Goal: Obtain resource: Download file/media

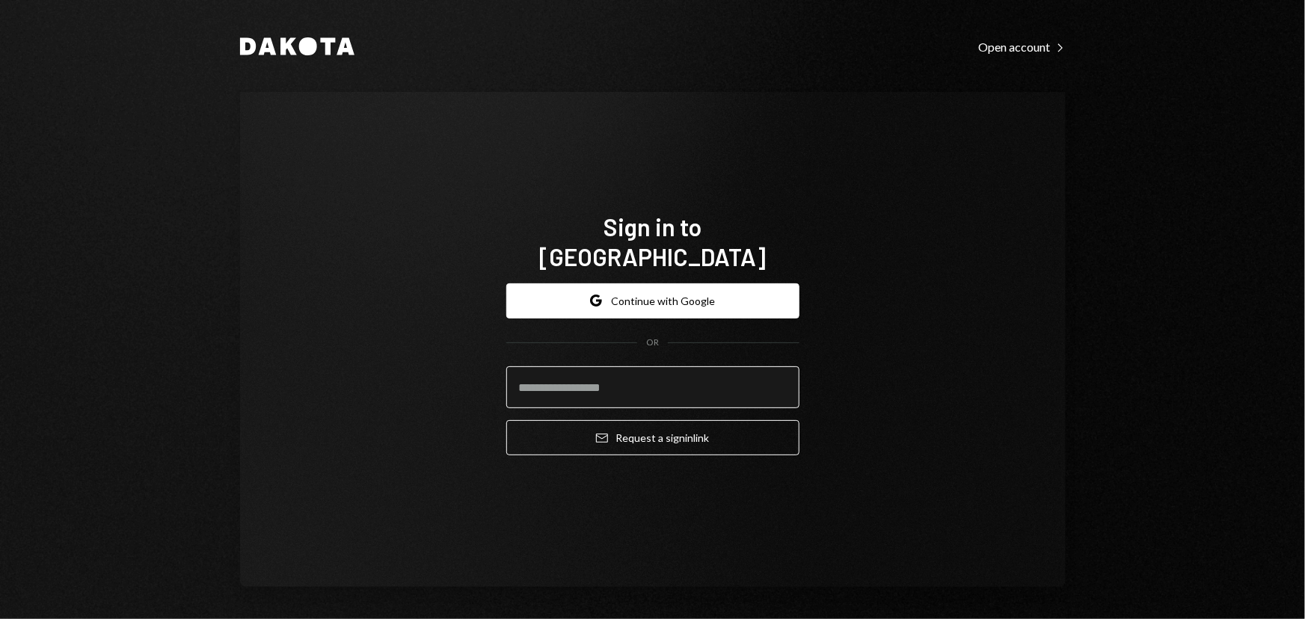
click at [580, 387] on input "email" at bounding box center [652, 387] width 293 height 42
type input "**********"
click at [506, 420] on button "Email Request a sign in link" at bounding box center [652, 437] width 293 height 35
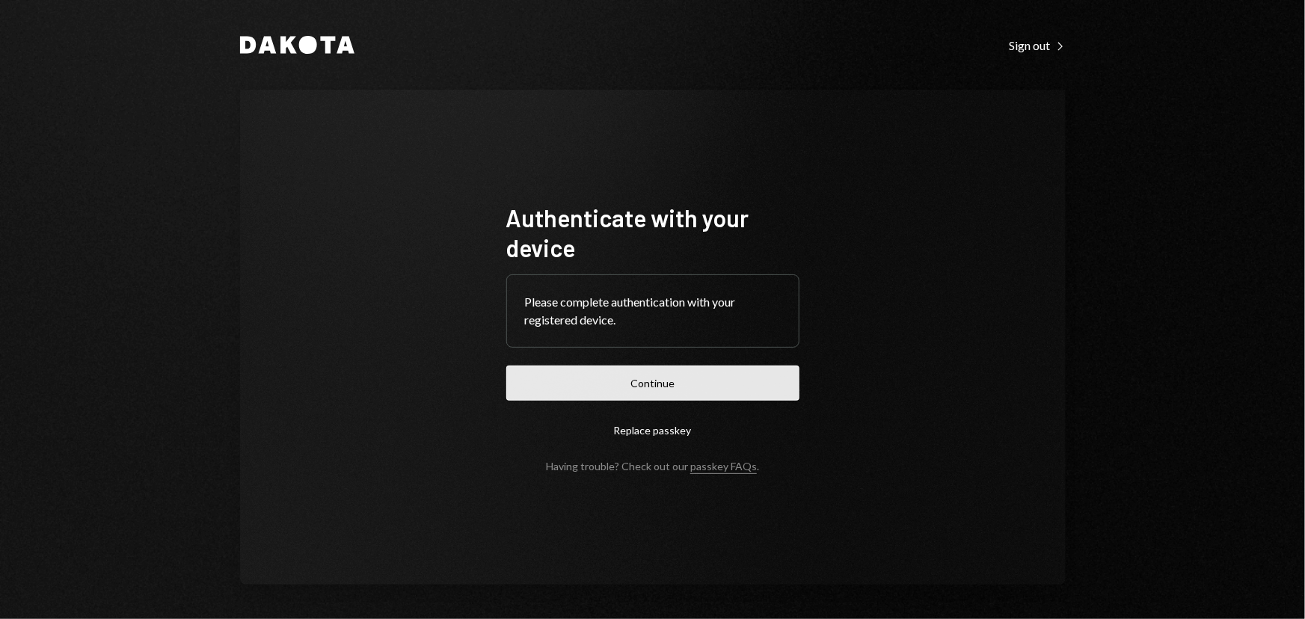
click at [646, 385] on button "Continue" at bounding box center [652, 383] width 293 height 35
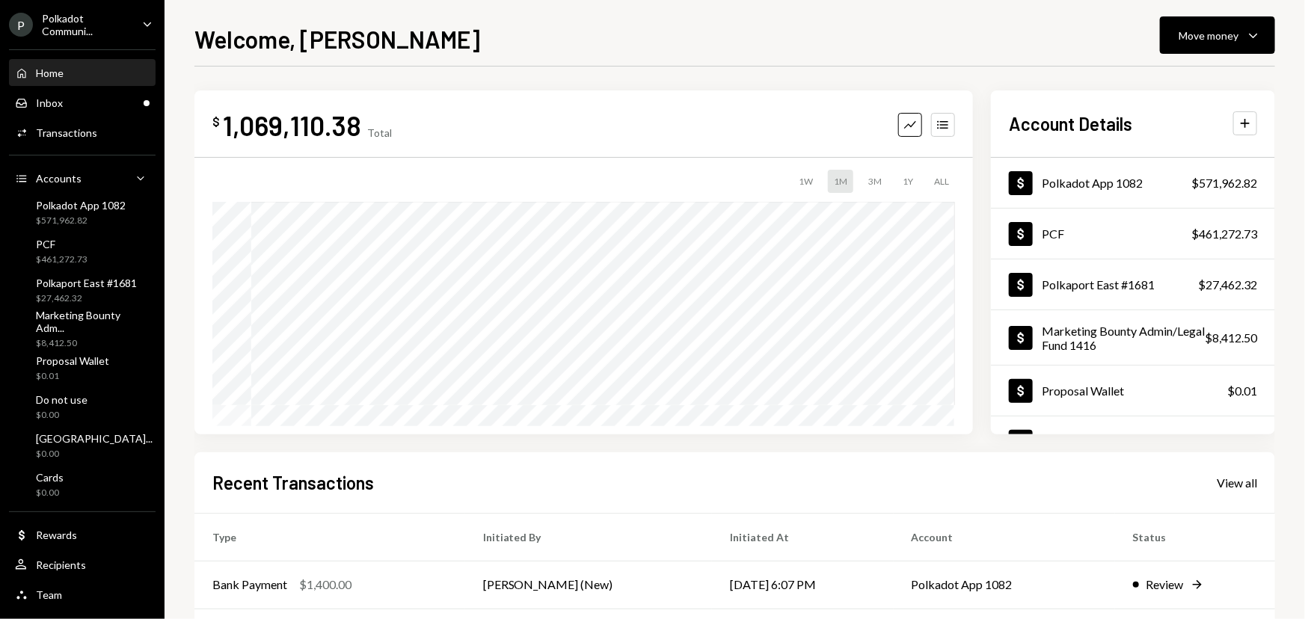
click at [56, 35] on div "Polkadot Communi..." at bounding box center [86, 24] width 88 height 25
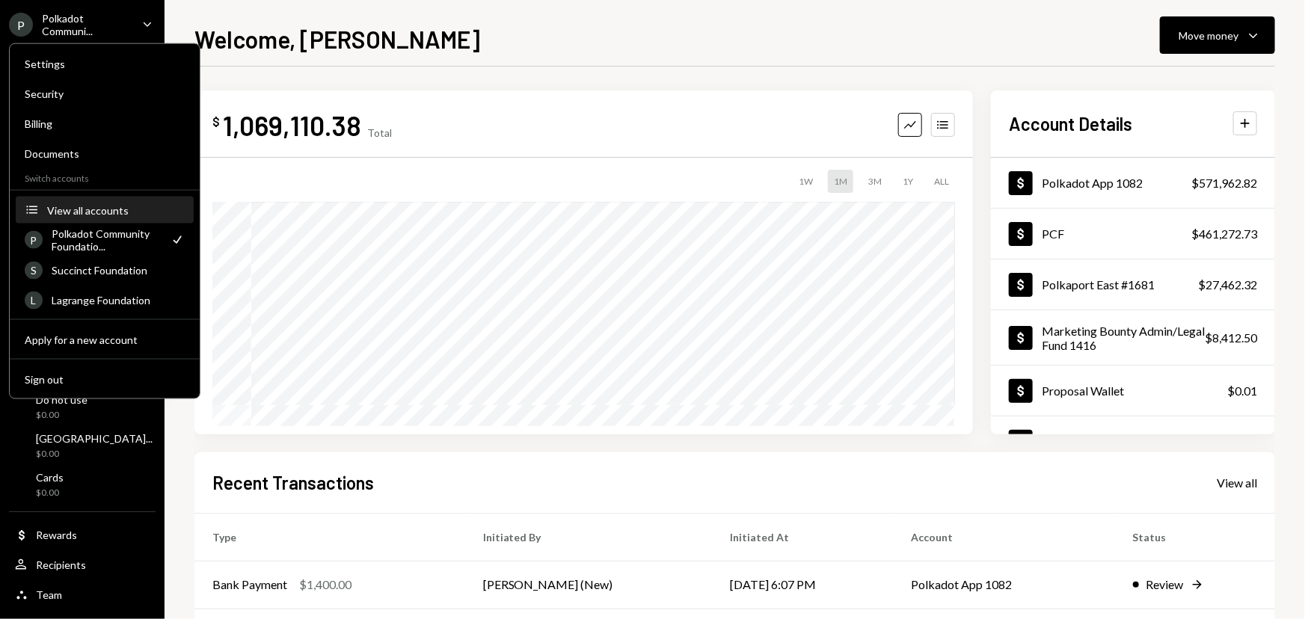
click at [108, 198] on button "Accounts View all accounts" at bounding box center [105, 210] width 178 height 27
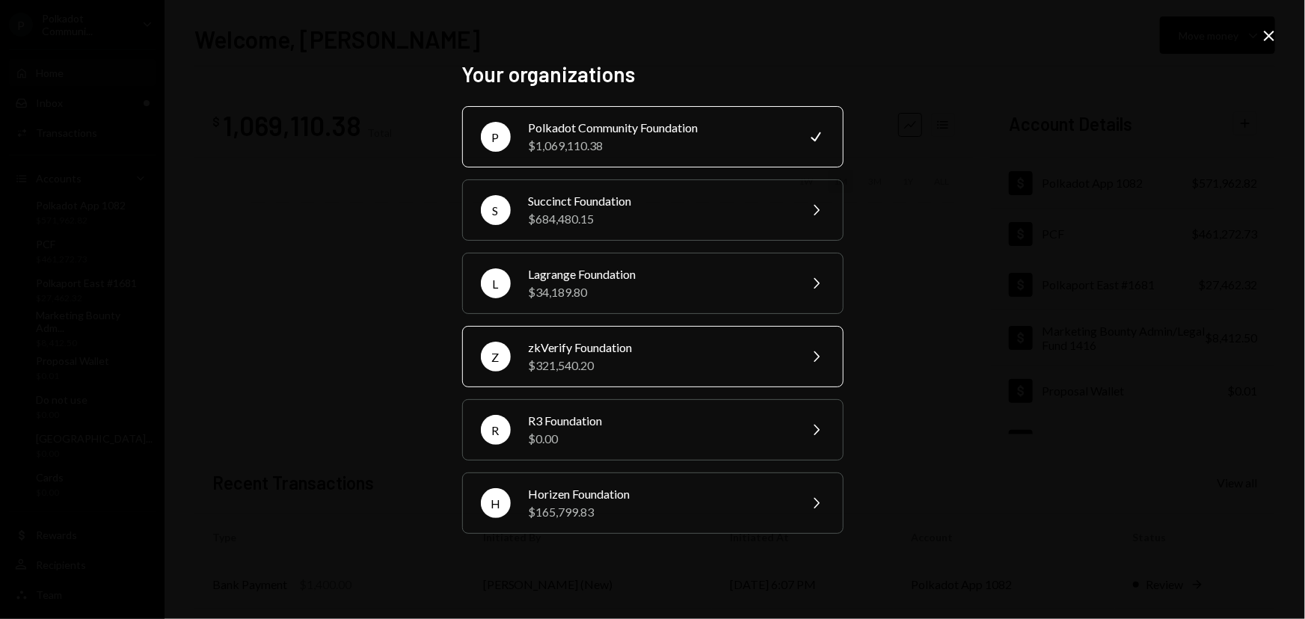
click at [578, 366] on div "$321,540.20" at bounding box center [659, 366] width 260 height 18
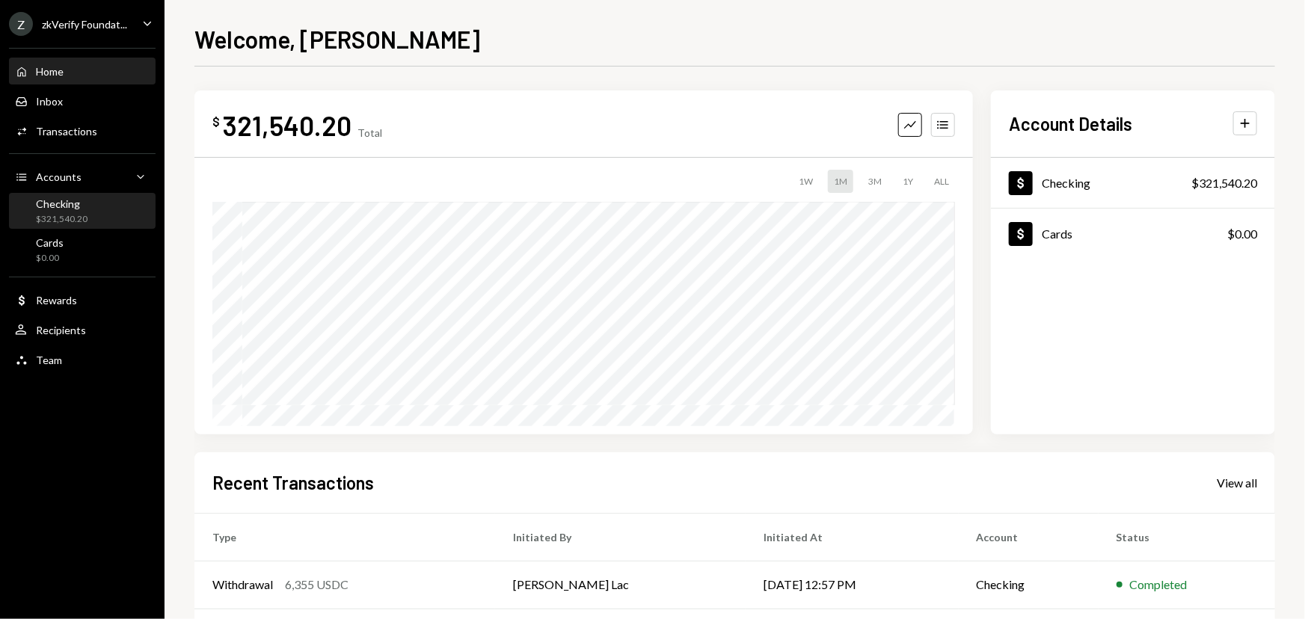
click at [88, 206] on div "Checking $321,540.20" at bounding box center [82, 211] width 135 height 28
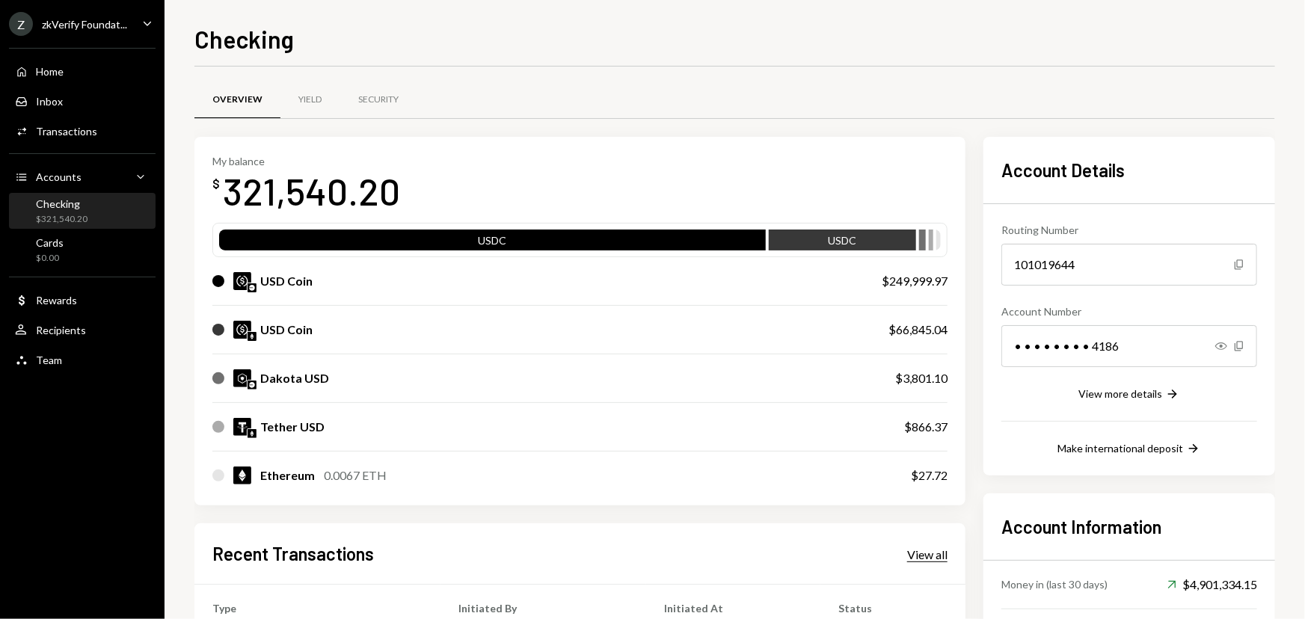
click at [922, 556] on div "View all" at bounding box center [927, 554] width 40 height 15
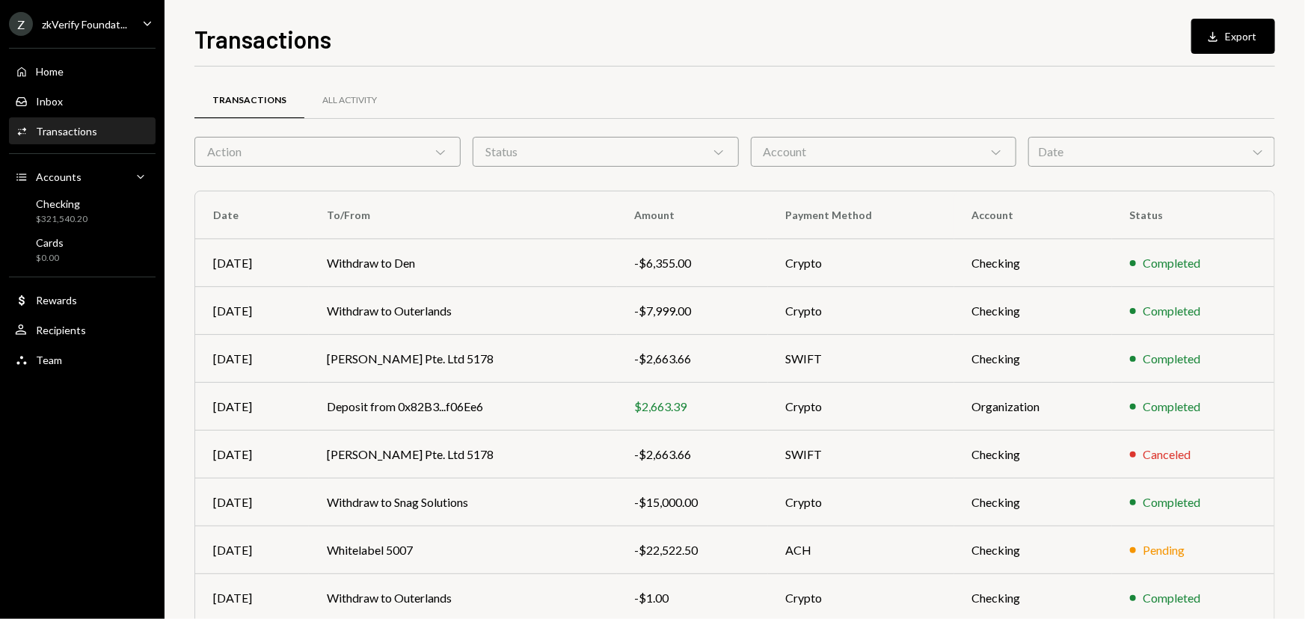
click at [1047, 153] on div "Date Chevron Down" at bounding box center [1151, 152] width 247 height 30
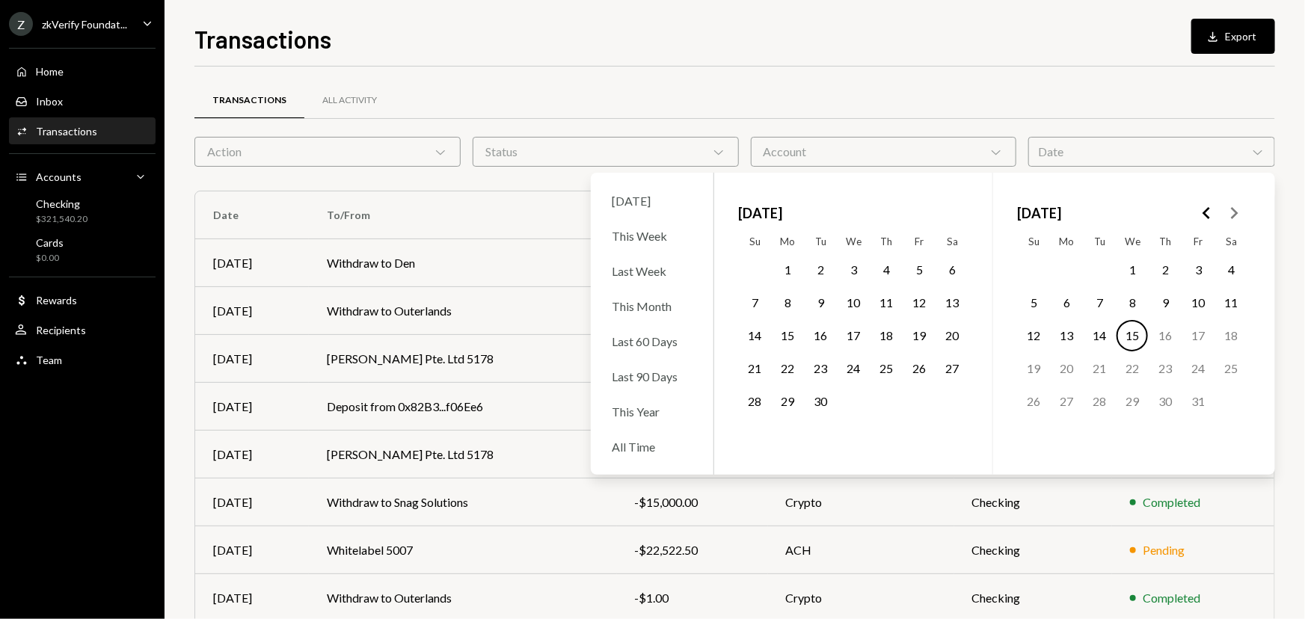
click at [1206, 206] on icon "Go to the Previous Month" at bounding box center [1207, 213] width 18 height 18
click at [1234, 209] on polygon "Go to the Next Month" at bounding box center [1234, 213] width 7 height 12
click at [1204, 266] on button "1" at bounding box center [1197, 269] width 31 height 31
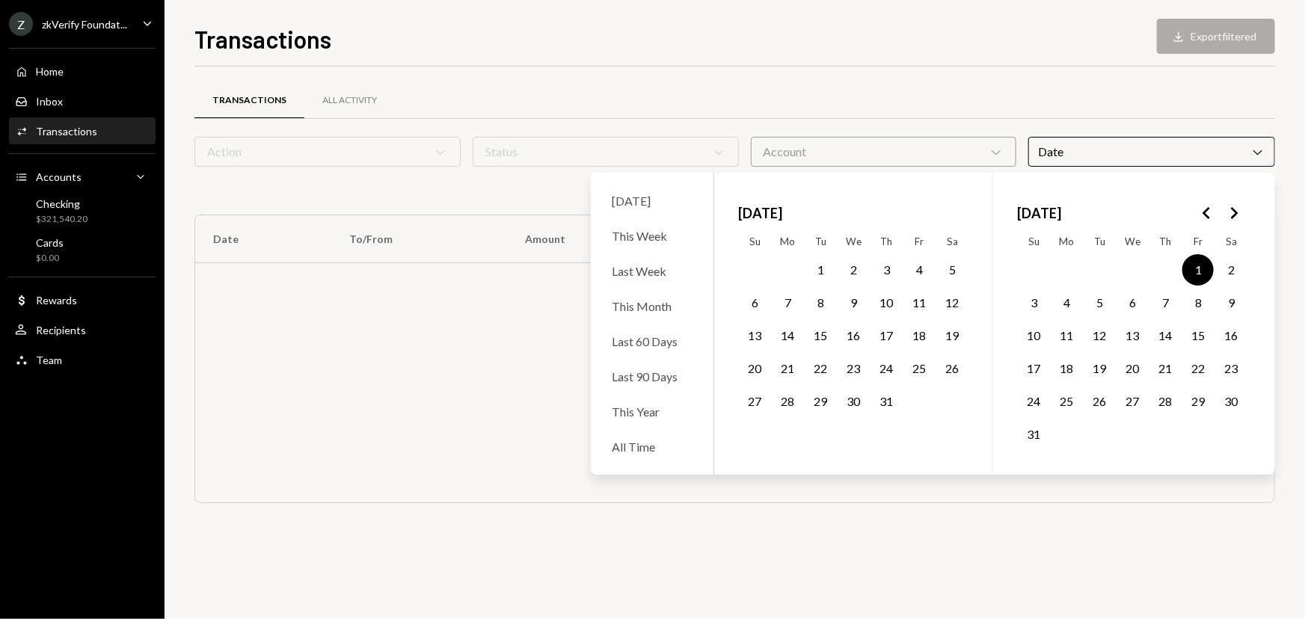
click at [808, 262] on button "1" at bounding box center [820, 269] width 31 height 31
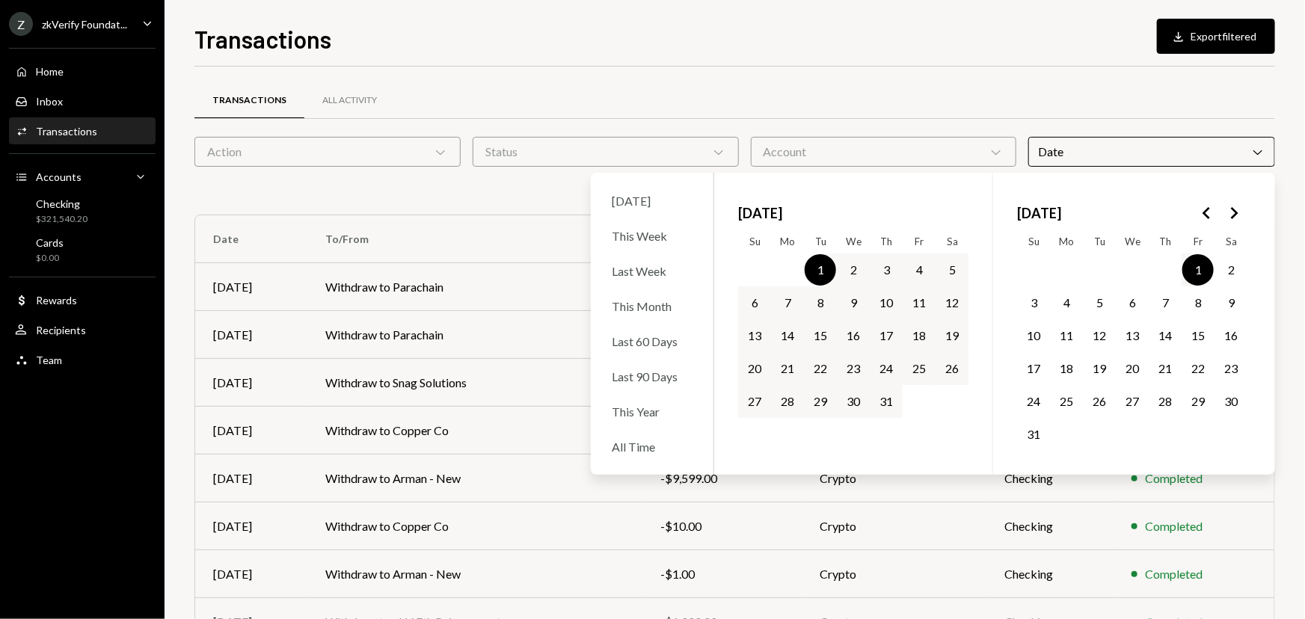
click at [820, 264] on button "1" at bounding box center [820, 269] width 31 height 31
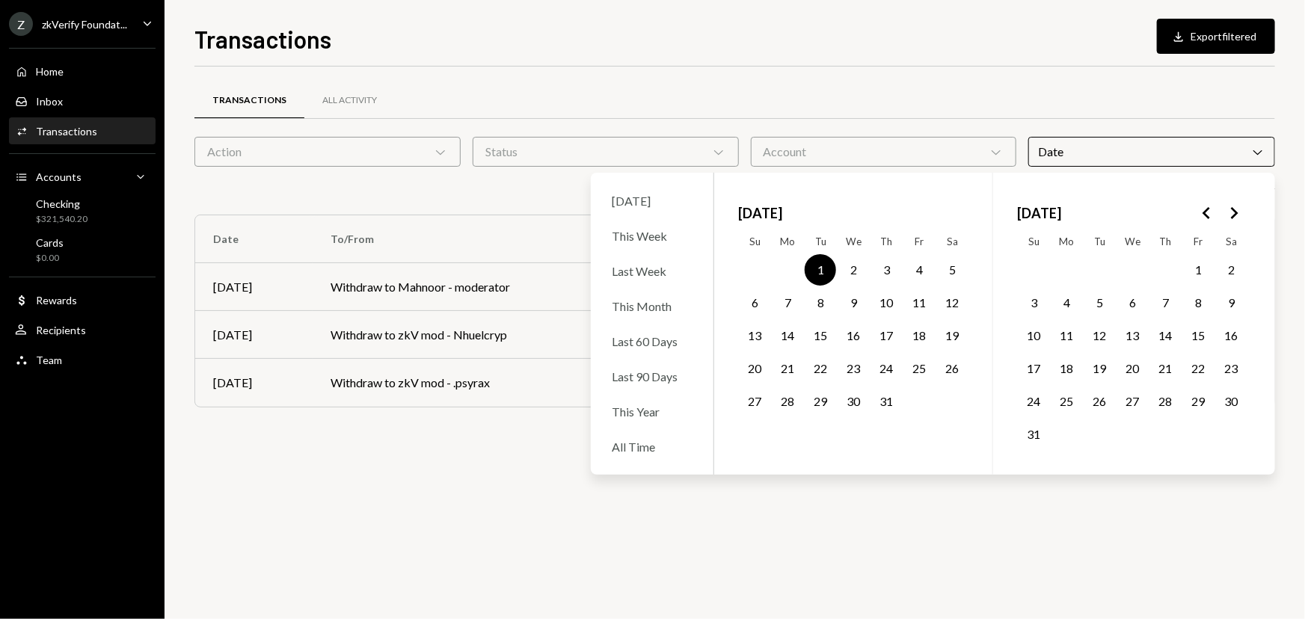
click at [820, 264] on button "1" at bounding box center [820, 269] width 31 height 31
click at [1237, 213] on polygon "Go to the Next Month" at bounding box center [1234, 213] width 7 height 12
click at [824, 402] on button "30" at bounding box center [820, 401] width 31 height 31
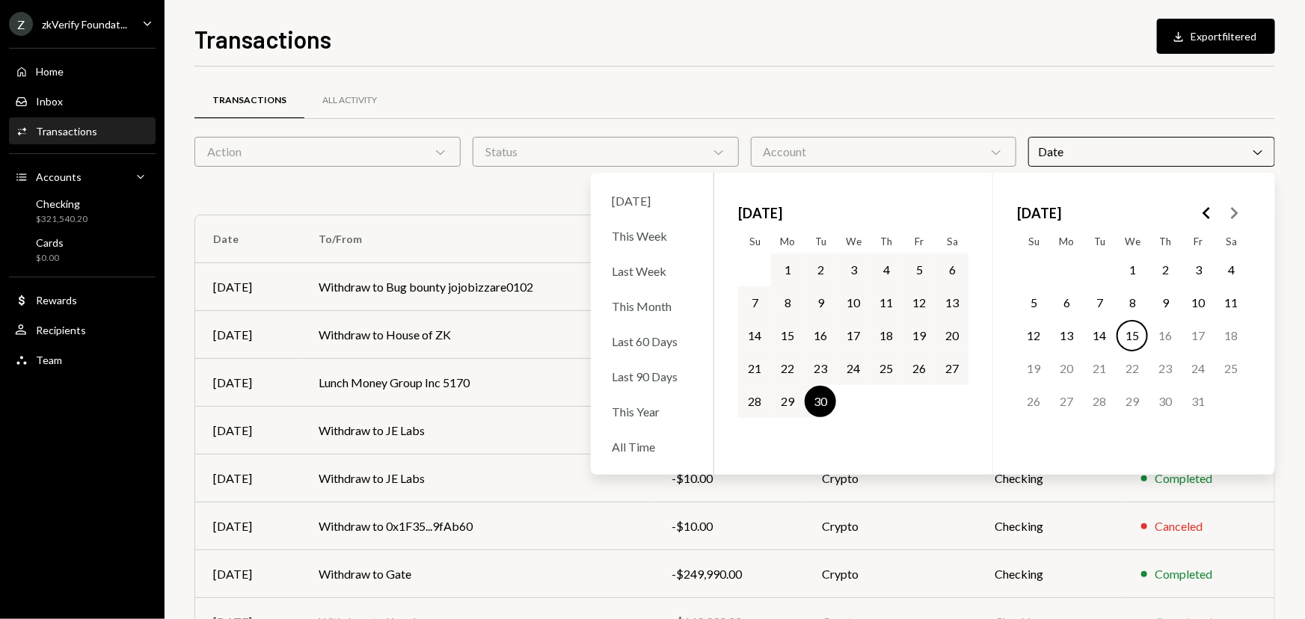
click at [912, 99] on div "Transactions All Activity" at bounding box center [734, 101] width 1081 height 38
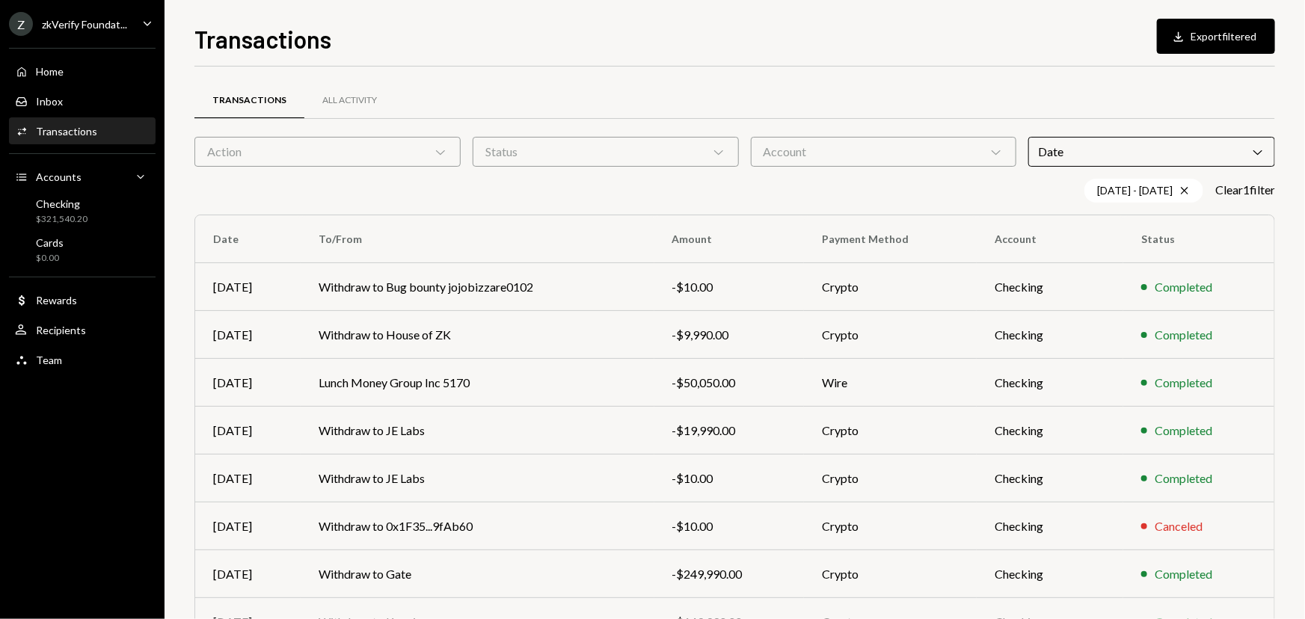
click at [936, 141] on div "Account Chevron Down" at bounding box center [884, 152] width 266 height 30
click at [826, 191] on label "Checking" at bounding box center [884, 190] width 254 height 27
click at [778, 191] on button "Checking" at bounding box center [772, 190] width 12 height 12
click at [651, 156] on div "Status Chevron Down" at bounding box center [606, 152] width 266 height 30
click at [531, 221] on label "Completed" at bounding box center [606, 222] width 254 height 27
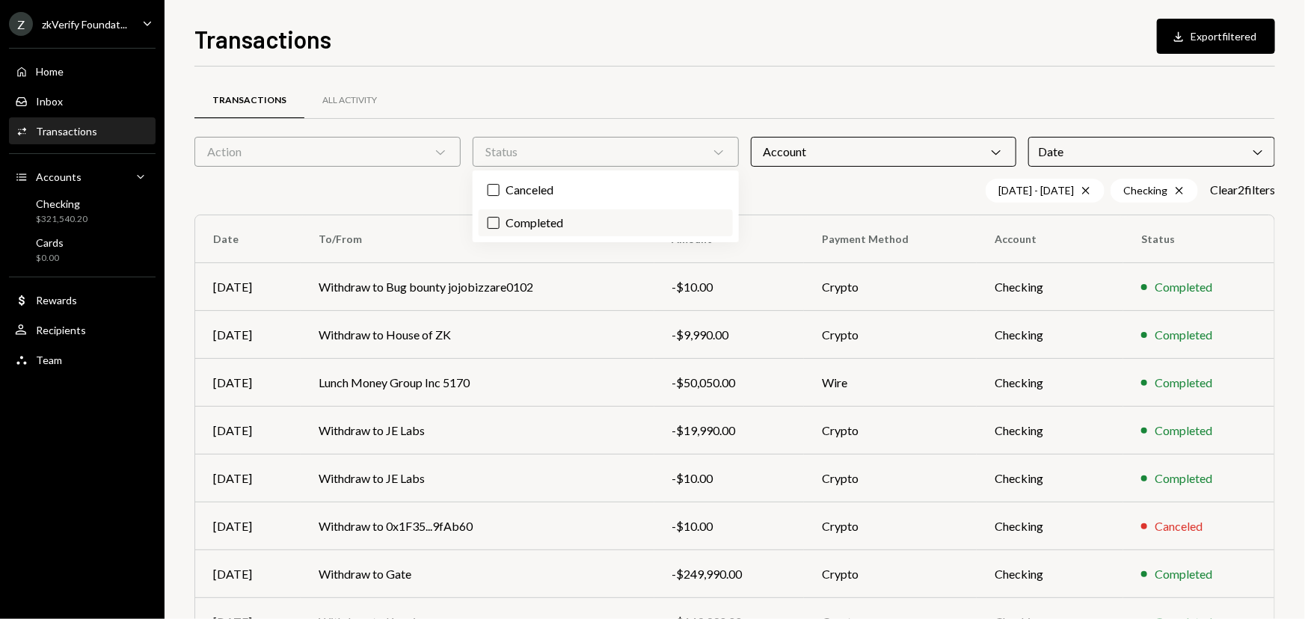
click at [500, 221] on button "Completed" at bounding box center [494, 223] width 12 height 12
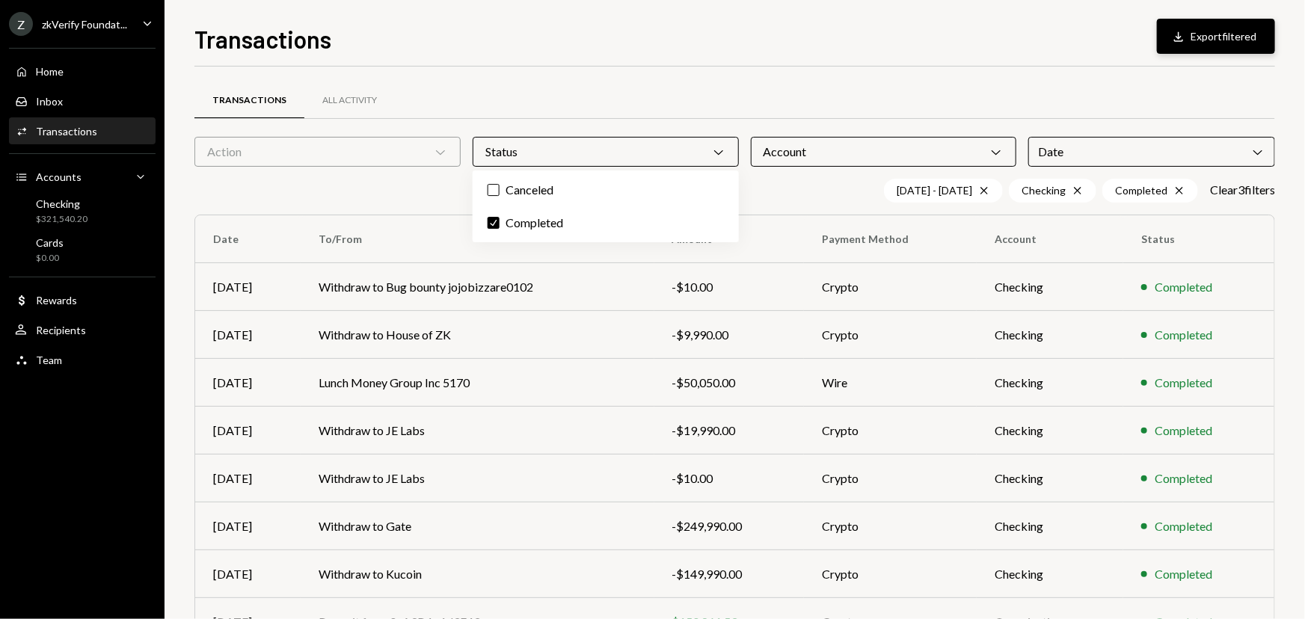
click at [1233, 35] on button "Download Export filtered" at bounding box center [1216, 36] width 118 height 35
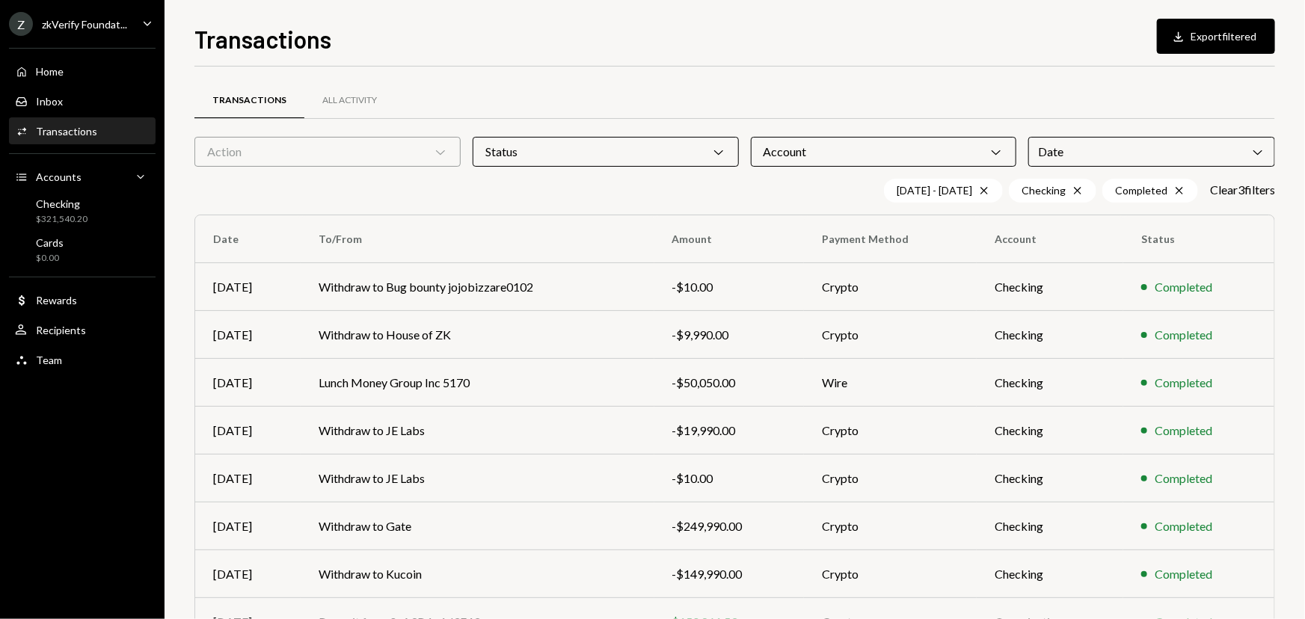
click at [107, 28] on div "zkVerify Foundat..." at bounding box center [84, 24] width 85 height 13
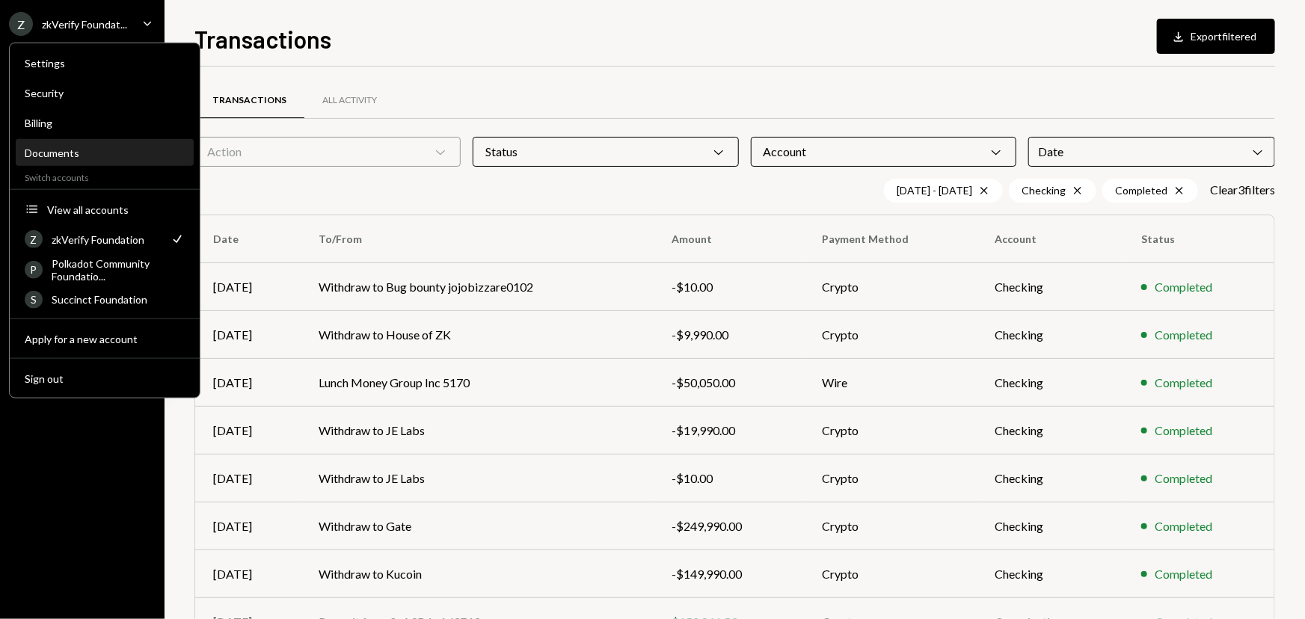
click at [64, 157] on div "Documents" at bounding box center [105, 153] width 160 height 13
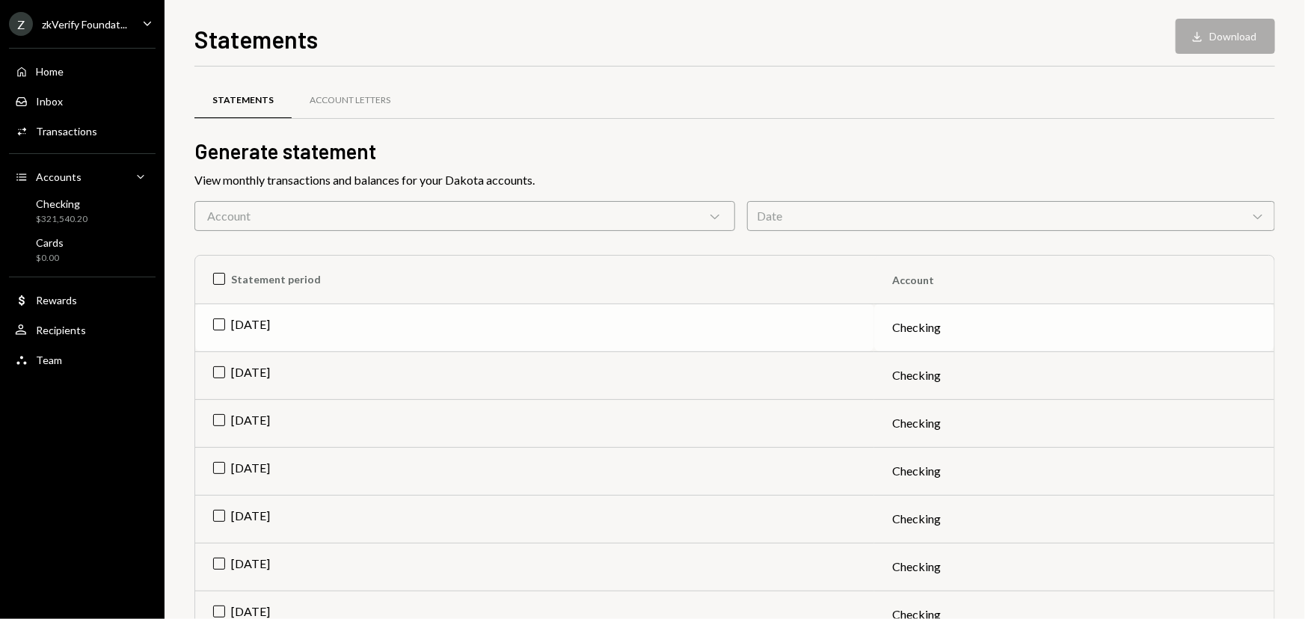
click at [218, 321] on td "[DATE]" at bounding box center [534, 328] width 679 height 48
click at [1212, 47] on button "Download Download" at bounding box center [1225, 36] width 99 height 35
click at [69, 16] on div "Z zkVerify Foundat..." at bounding box center [68, 24] width 118 height 24
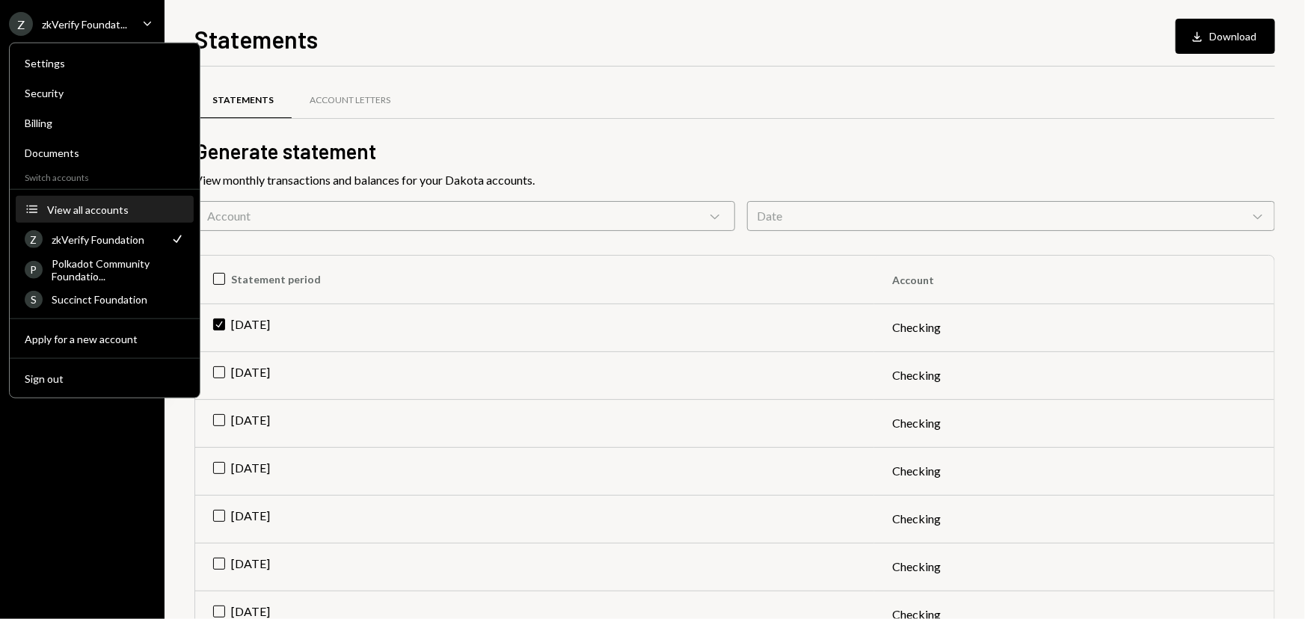
click at [67, 205] on div "View all accounts" at bounding box center [116, 209] width 138 height 13
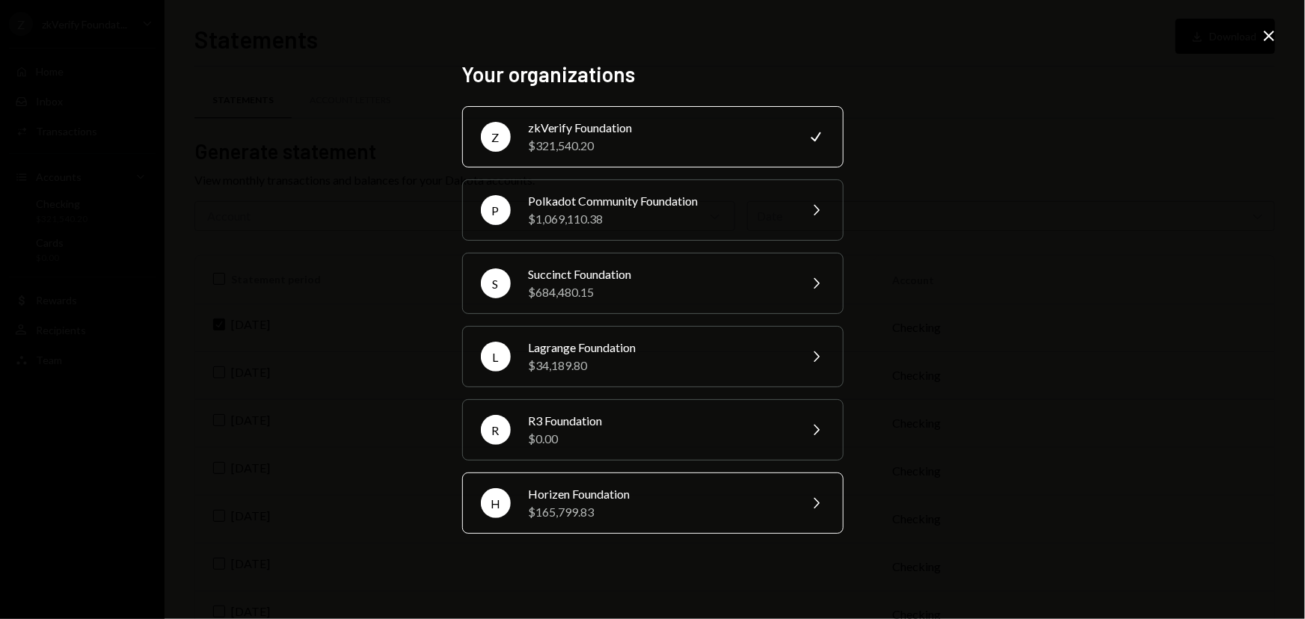
click at [563, 496] on div "Horizen Foundation" at bounding box center [659, 494] width 260 height 18
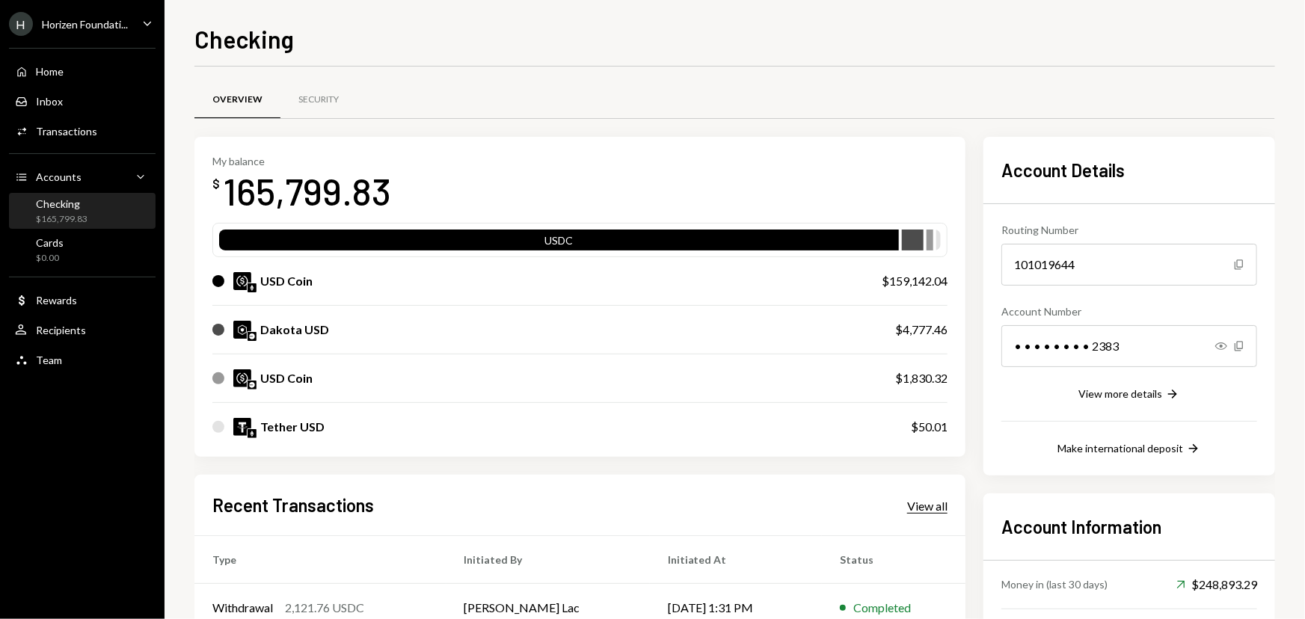
click at [924, 501] on div "View all" at bounding box center [927, 506] width 40 height 15
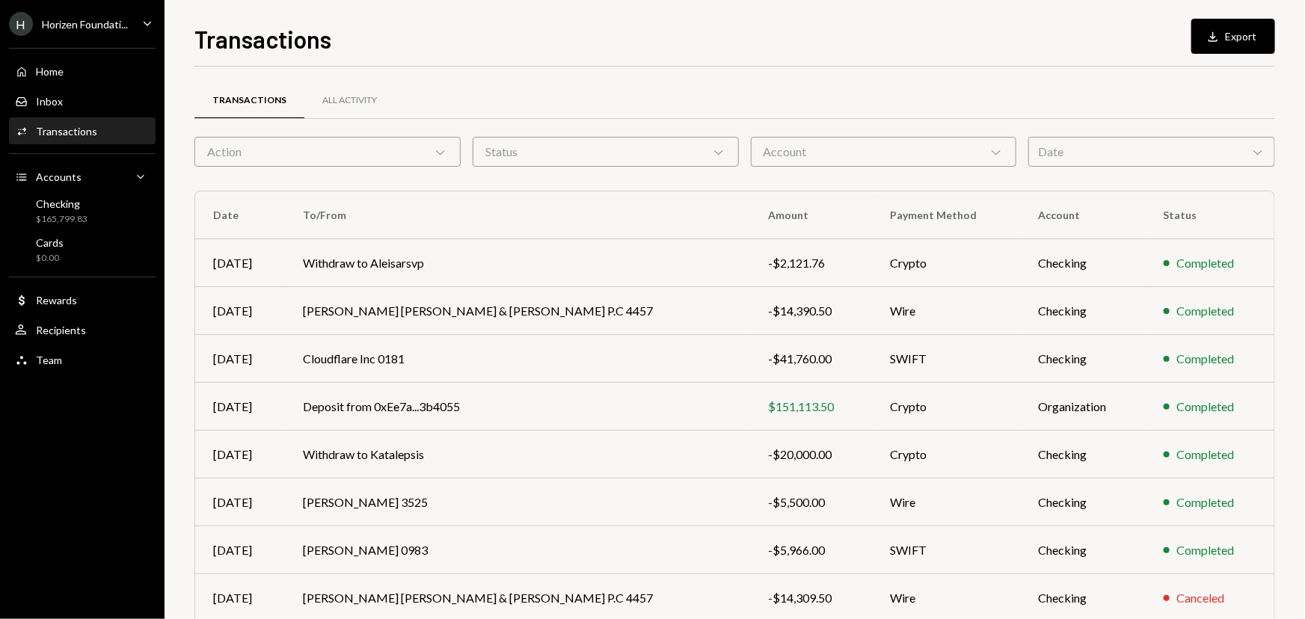
click at [960, 147] on div "Account Chevron Down" at bounding box center [884, 152] width 266 height 30
click at [862, 183] on label "Checking" at bounding box center [884, 190] width 254 height 27
click at [778, 184] on button "Checking" at bounding box center [772, 190] width 12 height 12
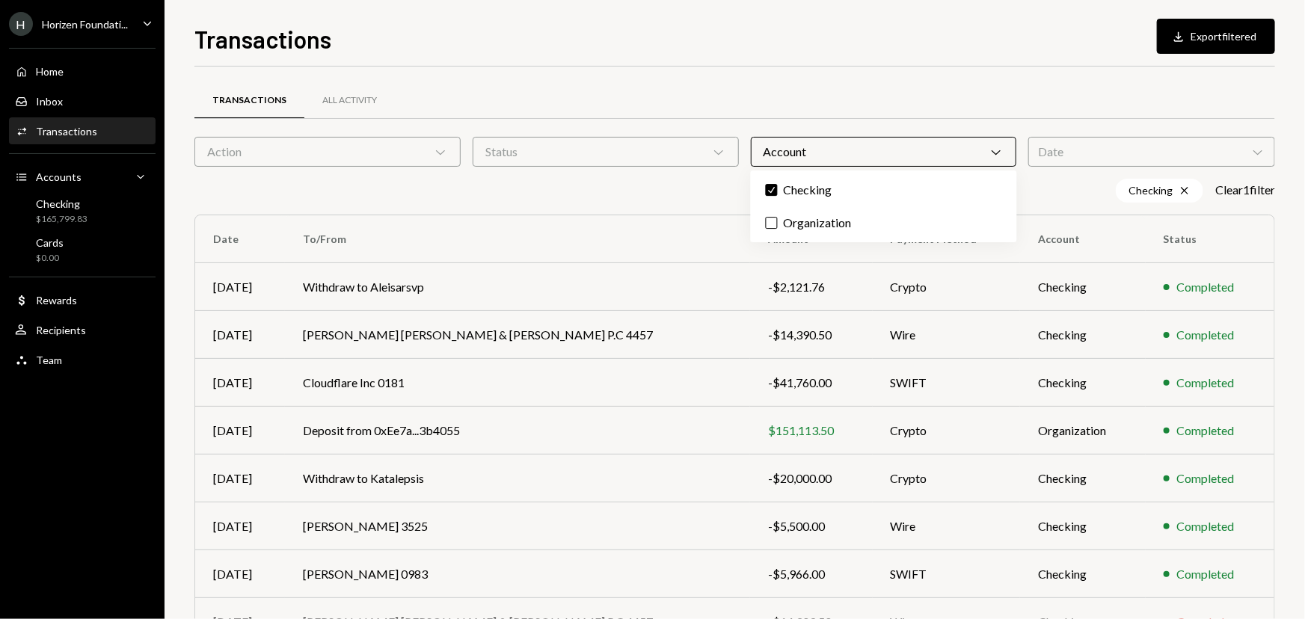
click at [1102, 158] on div "Date Chevron Down" at bounding box center [1151, 152] width 247 height 30
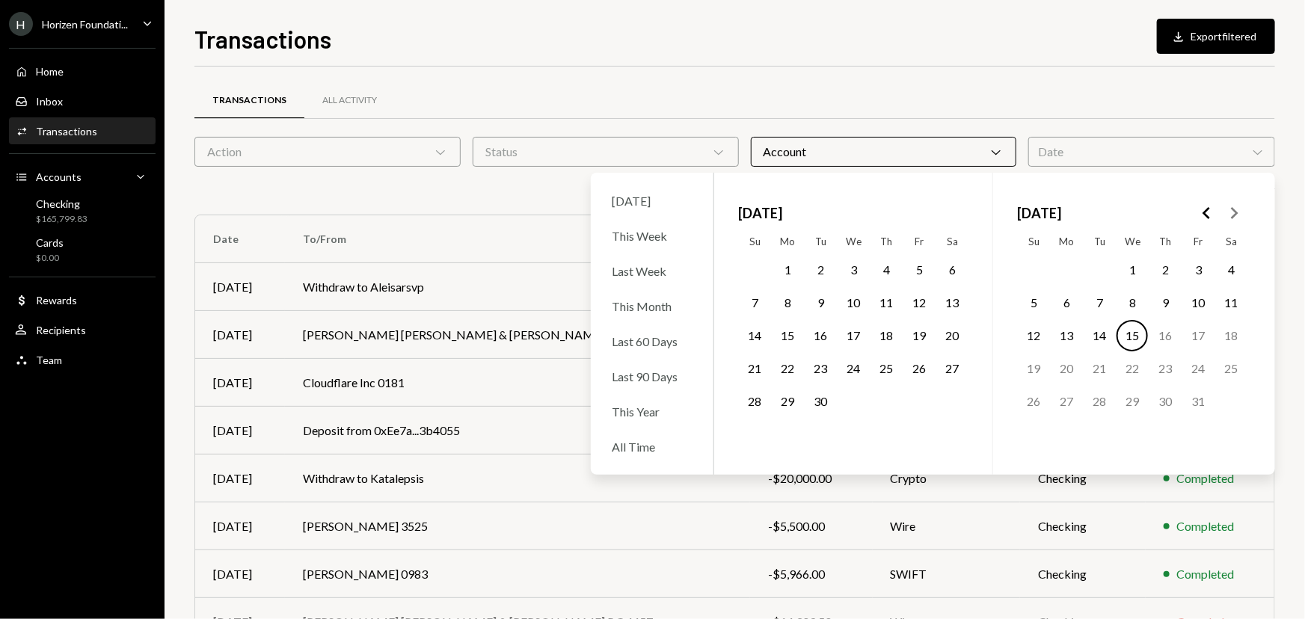
click at [1208, 217] on polygon "Go to the Previous Month" at bounding box center [1206, 213] width 7 height 12
click at [821, 265] on button "1" at bounding box center [820, 269] width 31 height 31
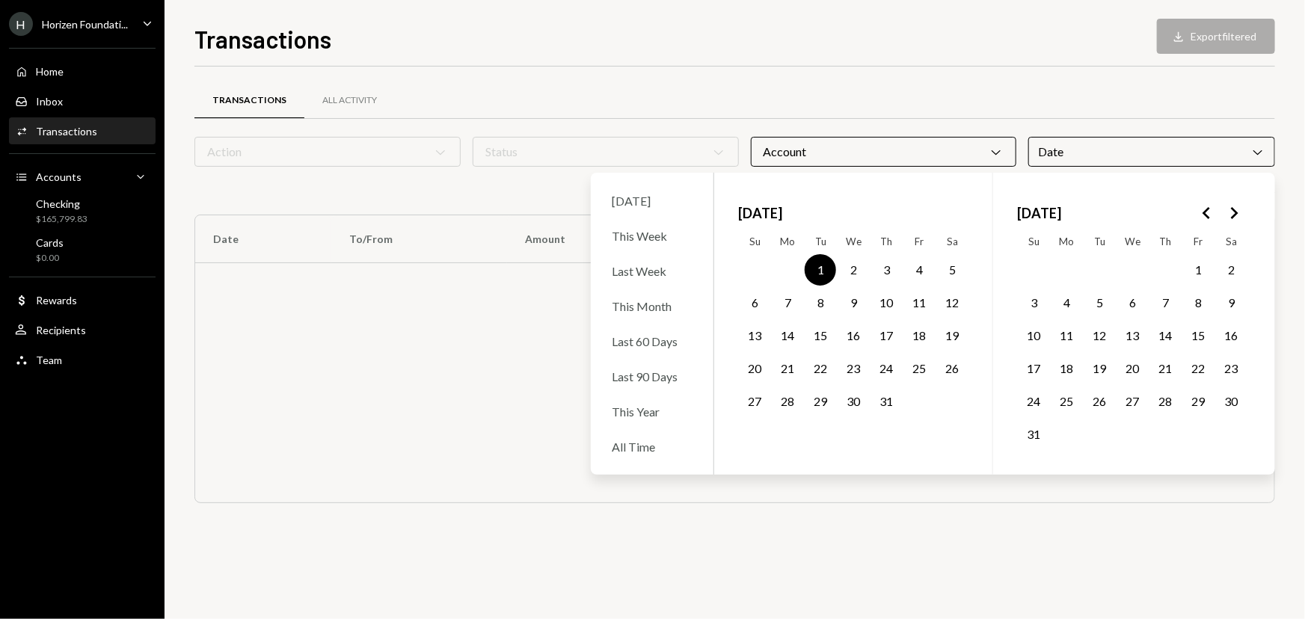
click at [1241, 220] on icon "Go to the Next Month" at bounding box center [1234, 213] width 18 height 18
click at [818, 404] on button "30" at bounding box center [820, 401] width 31 height 31
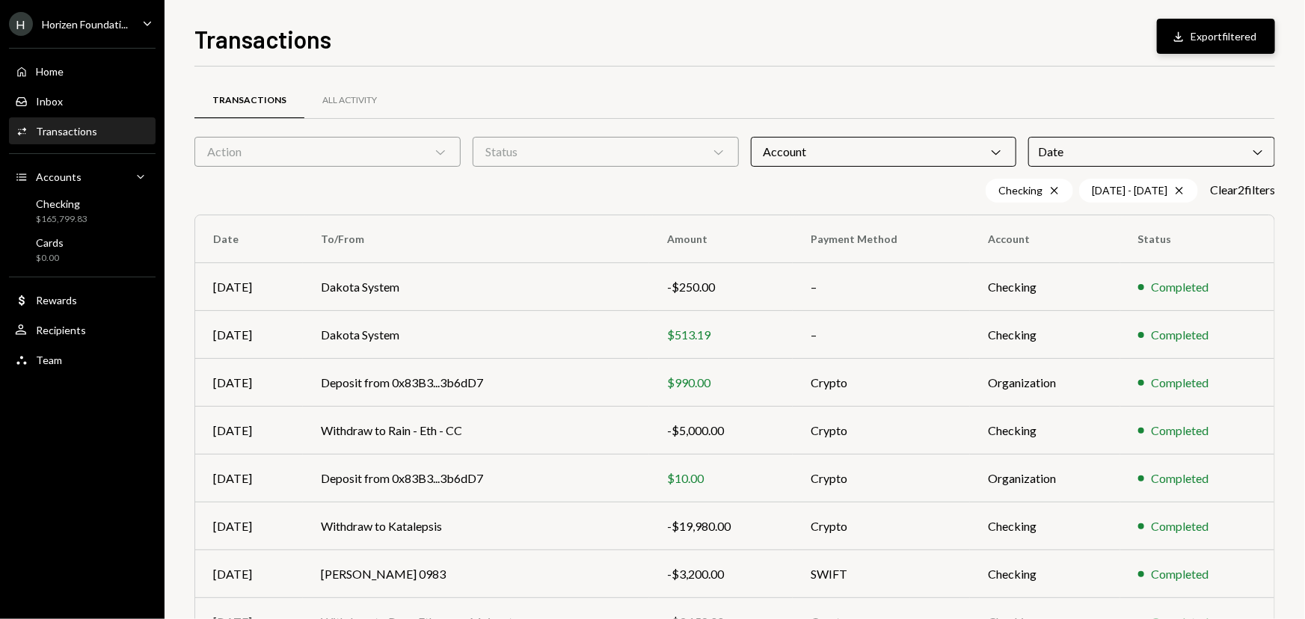
click at [1227, 36] on button "Download Export filtered" at bounding box center [1216, 36] width 118 height 35
click at [717, 154] on icon "Chevron Down" at bounding box center [718, 151] width 15 height 15
click at [594, 215] on label "Completed" at bounding box center [606, 222] width 254 height 27
click at [500, 217] on button "Completed" at bounding box center [494, 223] width 12 height 12
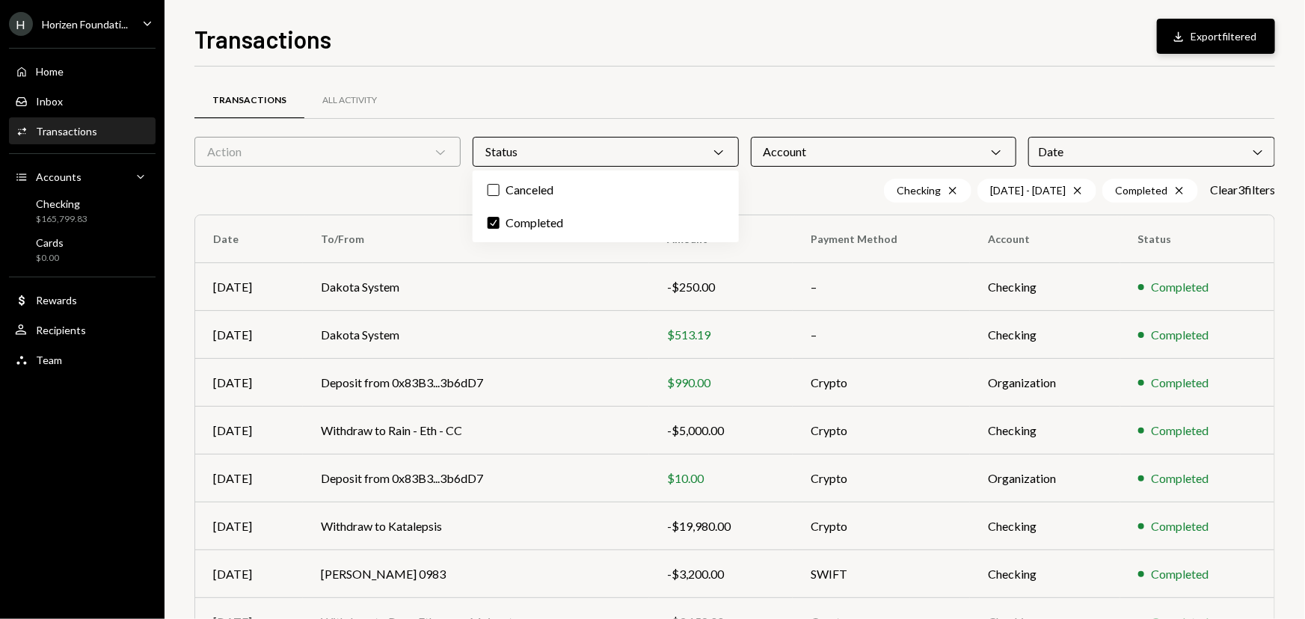
click at [1218, 34] on button "Download Export filtered" at bounding box center [1216, 36] width 118 height 35
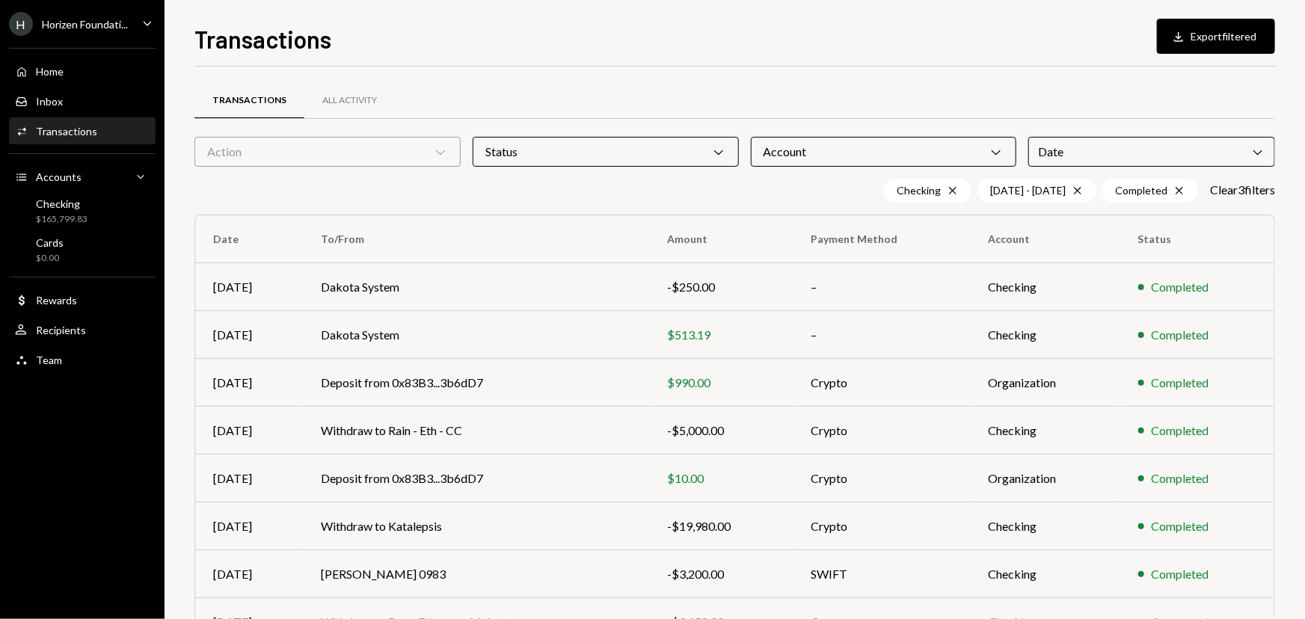
click at [108, 20] on div "Horizen Foundati..." at bounding box center [85, 24] width 86 height 13
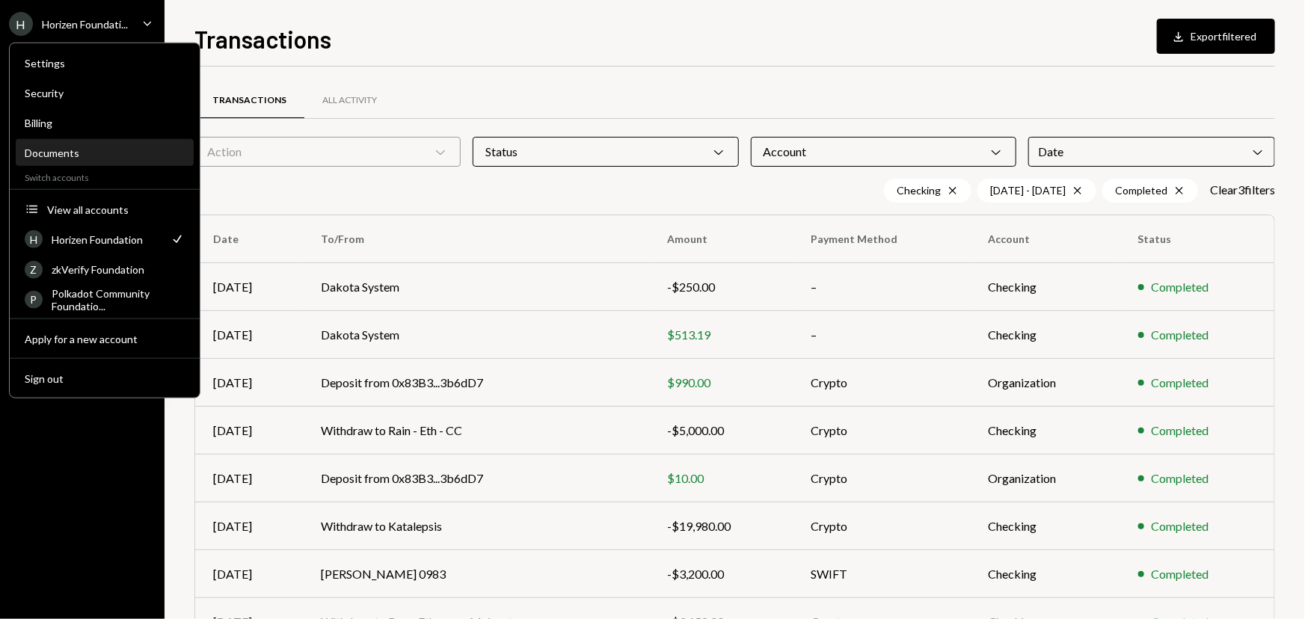
click at [97, 147] on div "Documents" at bounding box center [105, 153] width 160 height 13
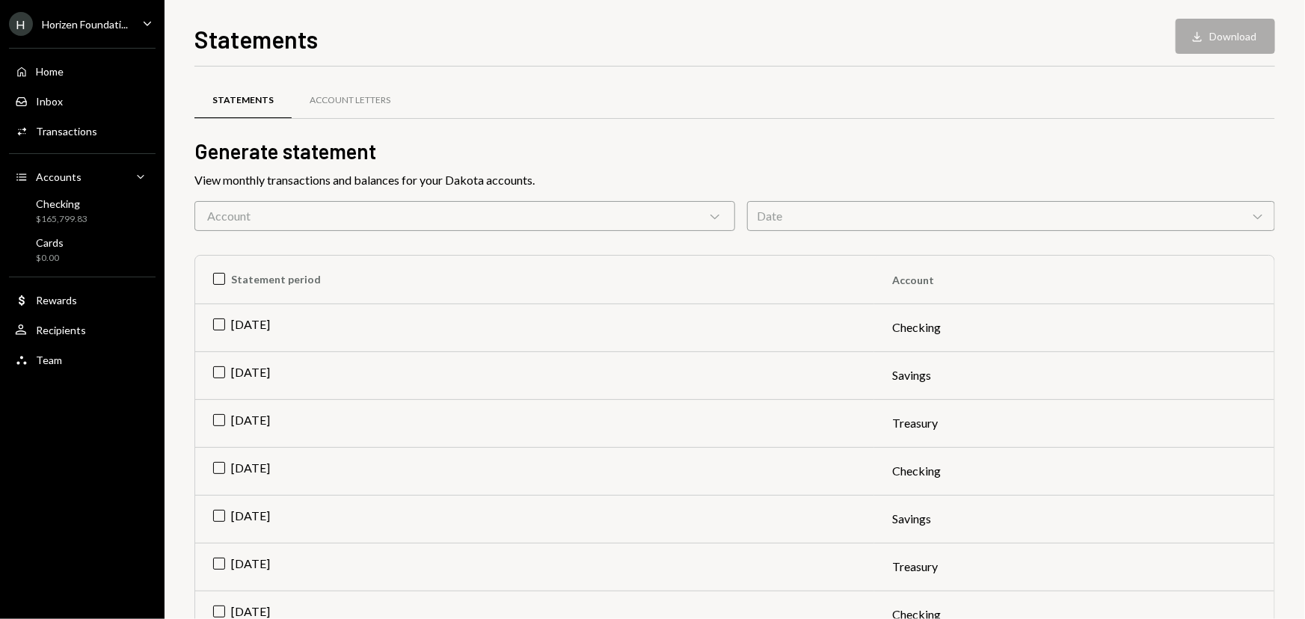
click at [704, 218] on div "Account Chevron Down" at bounding box center [464, 216] width 541 height 30
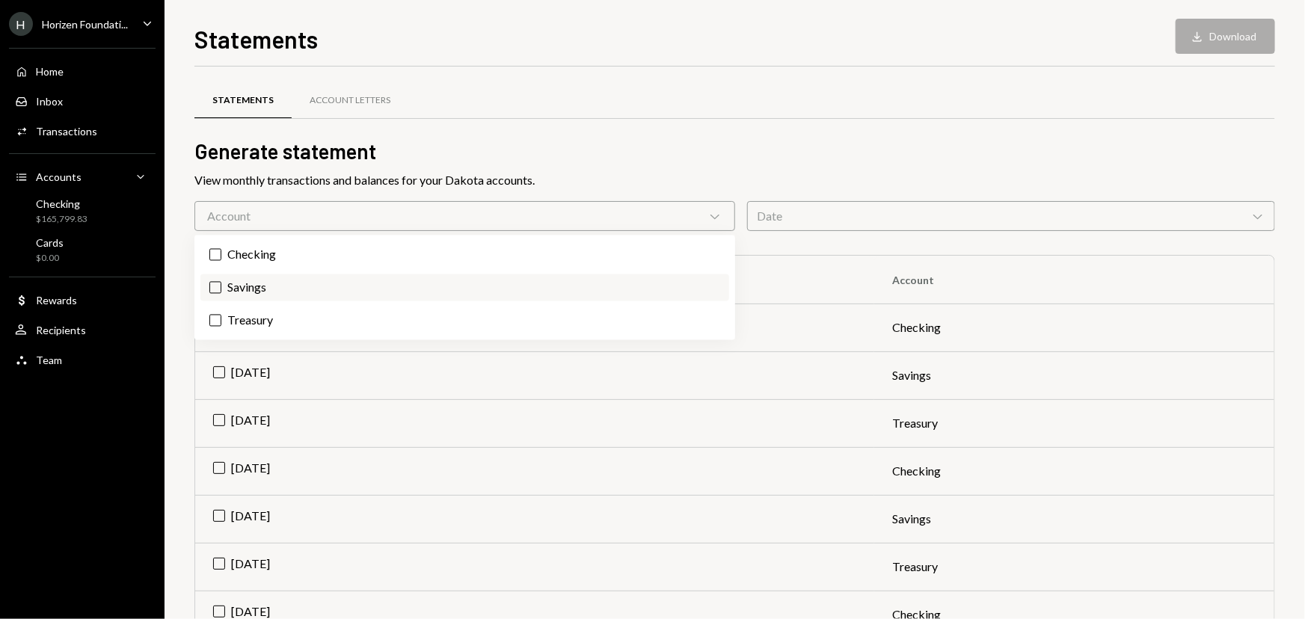
click at [383, 278] on label "Savings" at bounding box center [464, 287] width 529 height 27
click at [221, 282] on button "Savings" at bounding box center [215, 288] width 12 height 12
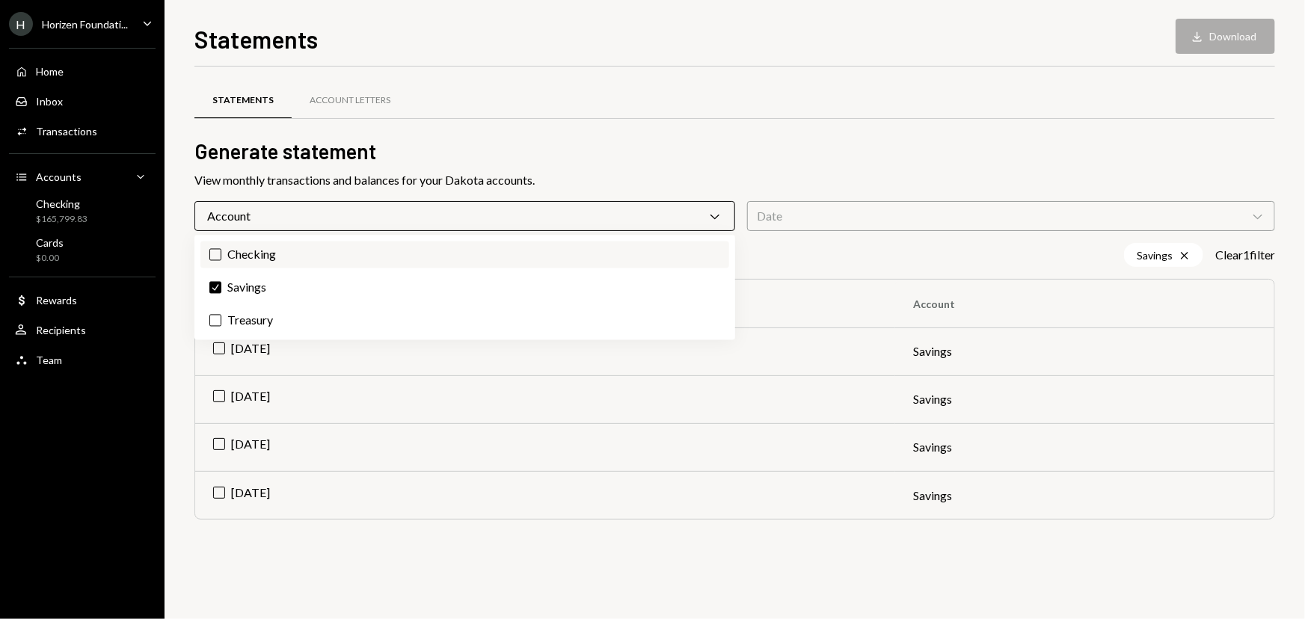
click at [404, 264] on label "Checking" at bounding box center [464, 255] width 529 height 27
click at [221, 261] on button "Checking" at bounding box center [215, 255] width 12 height 12
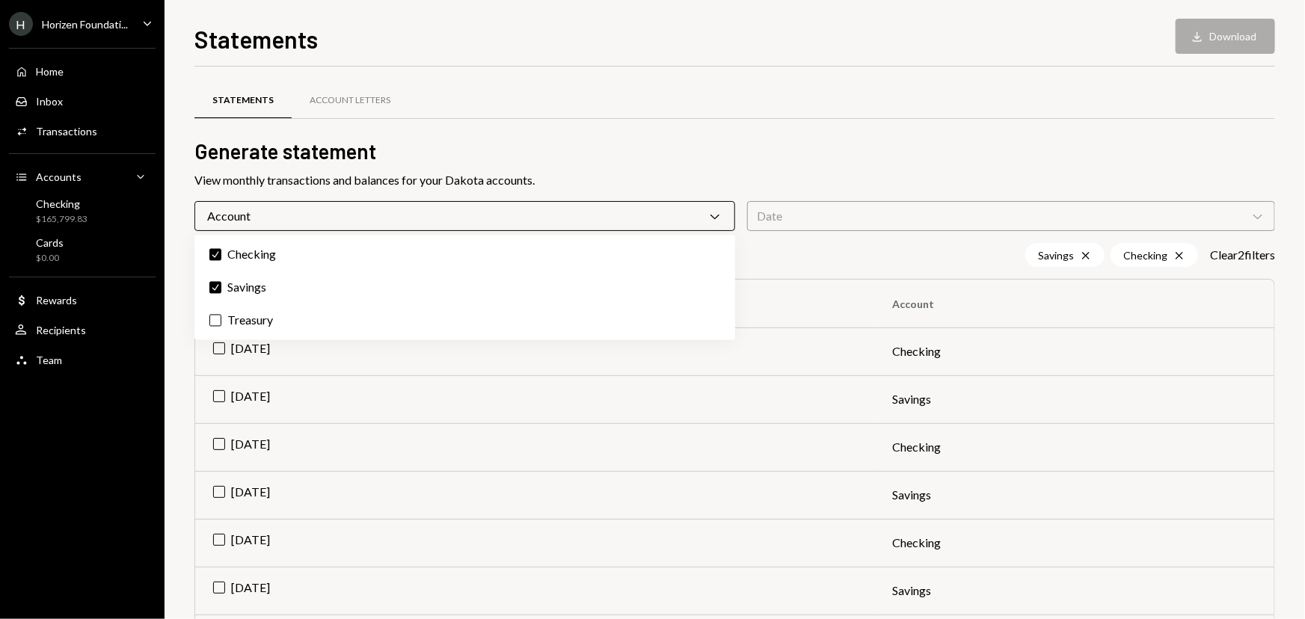
click at [855, 176] on div "View monthly transactions and balances for your Dakota accounts." at bounding box center [734, 180] width 1081 height 18
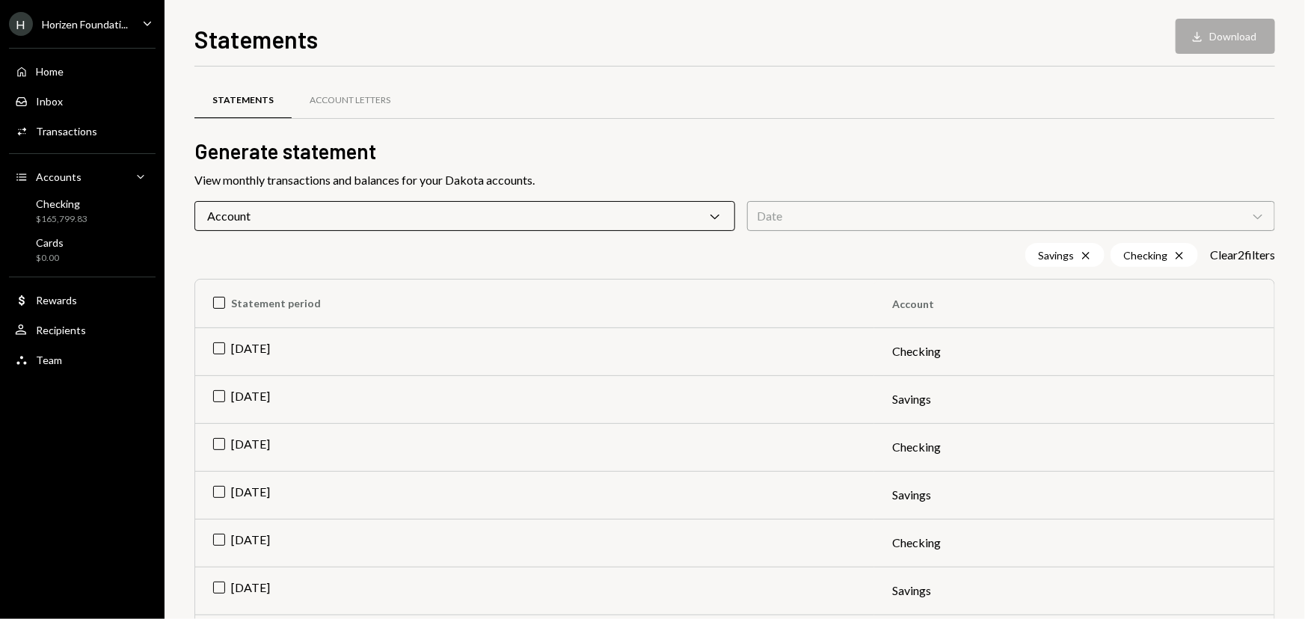
click at [407, 215] on div "Account Chevron Down" at bounding box center [464, 216] width 541 height 30
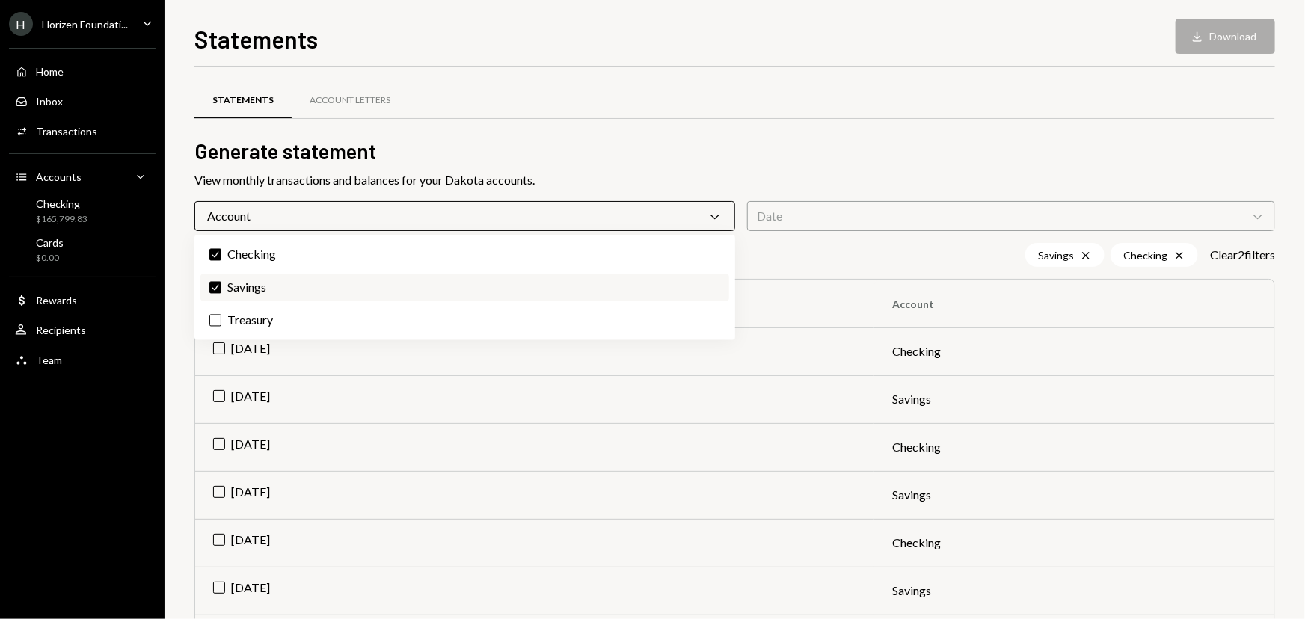
click at [263, 284] on label "Check Savings" at bounding box center [464, 287] width 529 height 27
click at [221, 284] on button "Check" at bounding box center [215, 288] width 12 height 12
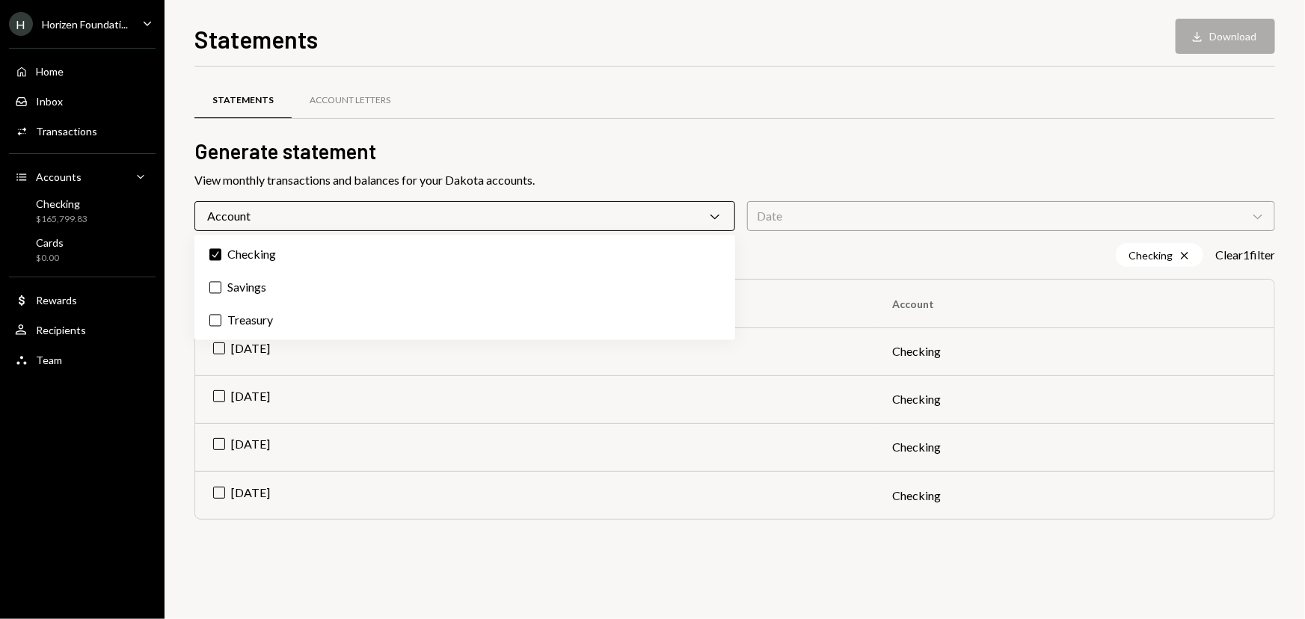
click at [585, 133] on div "Statements Account Letters" at bounding box center [734, 109] width 1081 height 55
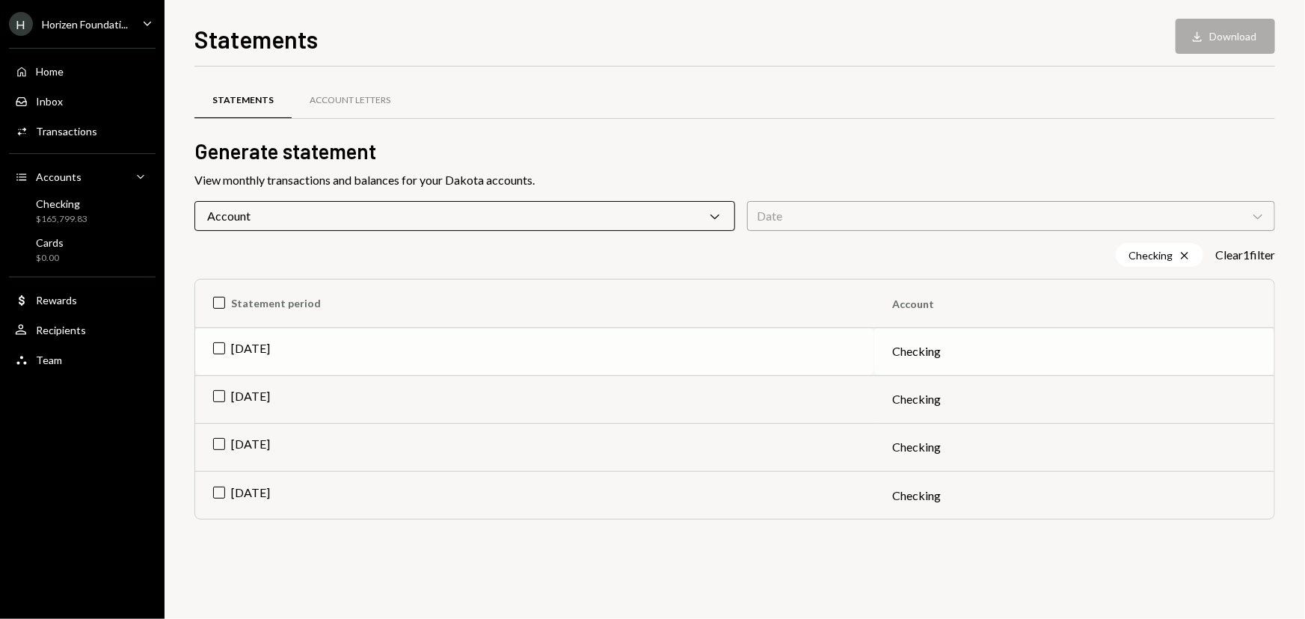
click at [220, 348] on td "[DATE]" at bounding box center [534, 352] width 679 height 48
click at [217, 396] on td "[DATE]" at bounding box center [534, 399] width 679 height 48
click at [216, 446] on td "[DATE]" at bounding box center [534, 447] width 679 height 48
click at [1234, 31] on button "Download Download (3)" at bounding box center [1218, 36] width 114 height 35
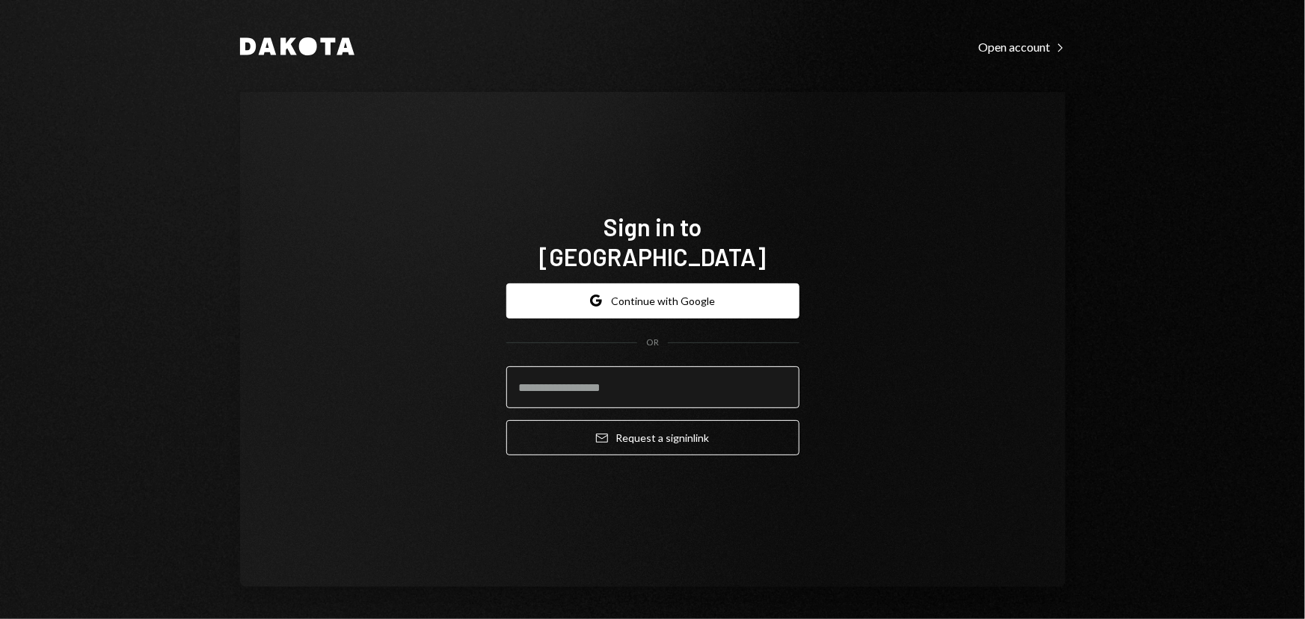
click at [562, 375] on input "email" at bounding box center [652, 387] width 293 height 42
type input "**********"
click at [506, 420] on button "Email Request a sign in link" at bounding box center [652, 437] width 293 height 35
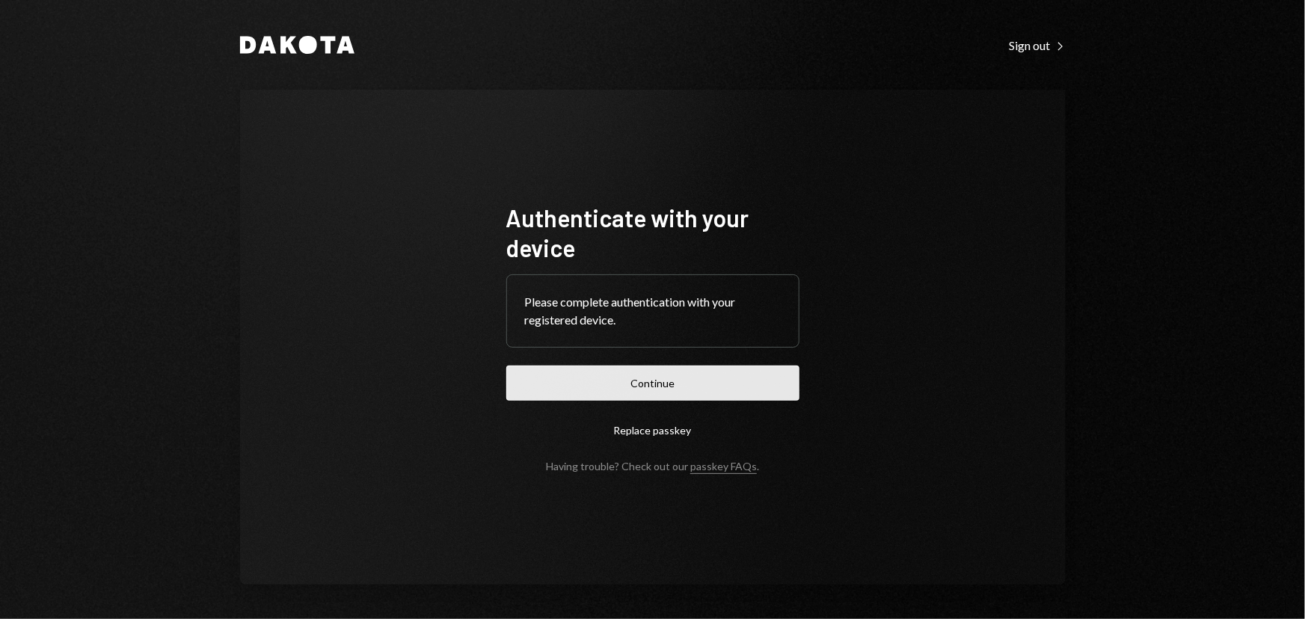
click at [645, 390] on button "Continue" at bounding box center [652, 383] width 293 height 35
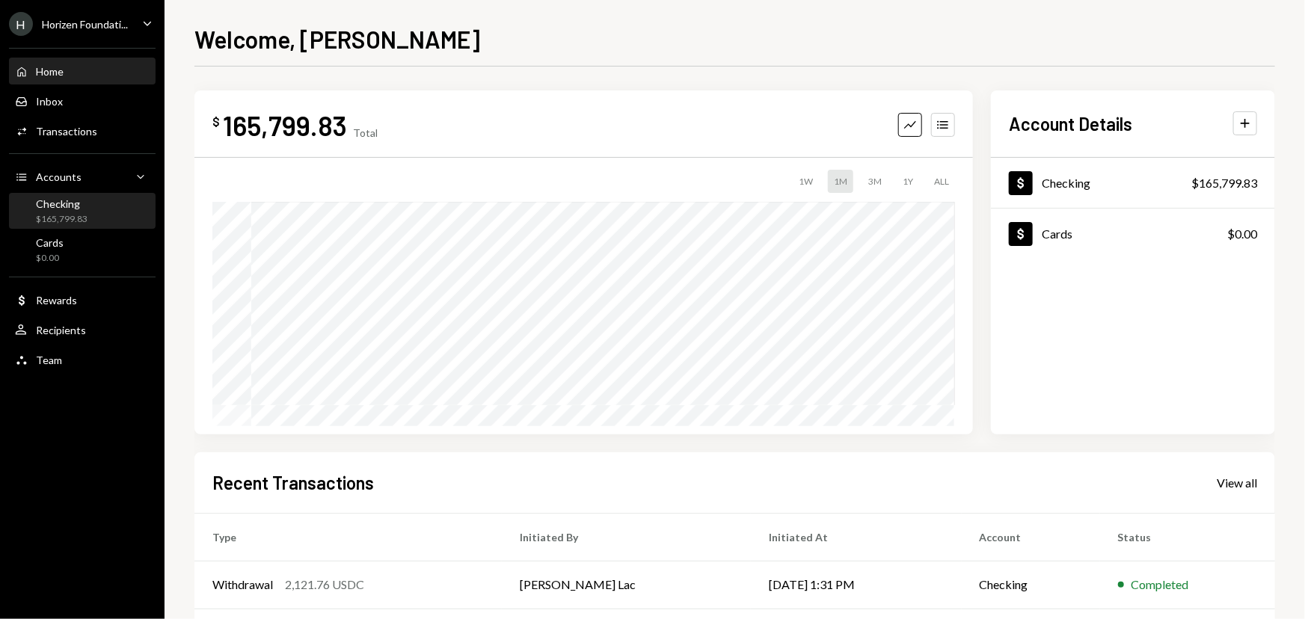
click at [75, 213] on div "$165,799.83" at bounding box center [62, 219] width 52 height 13
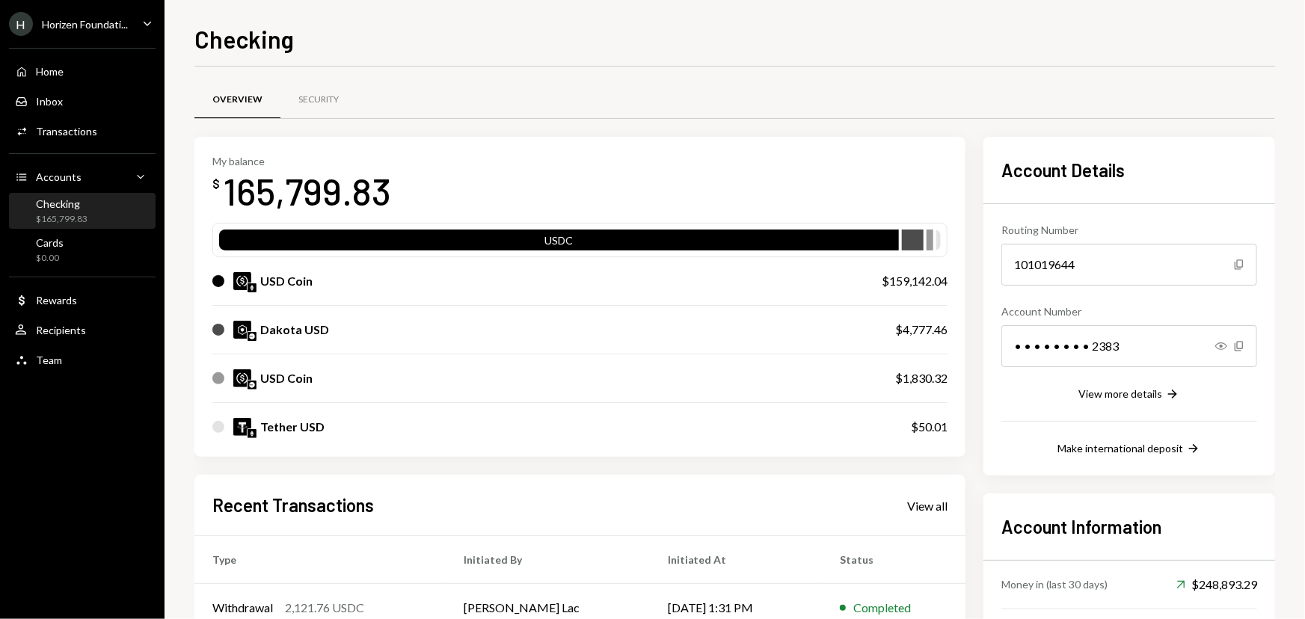
scroll to position [232, 0]
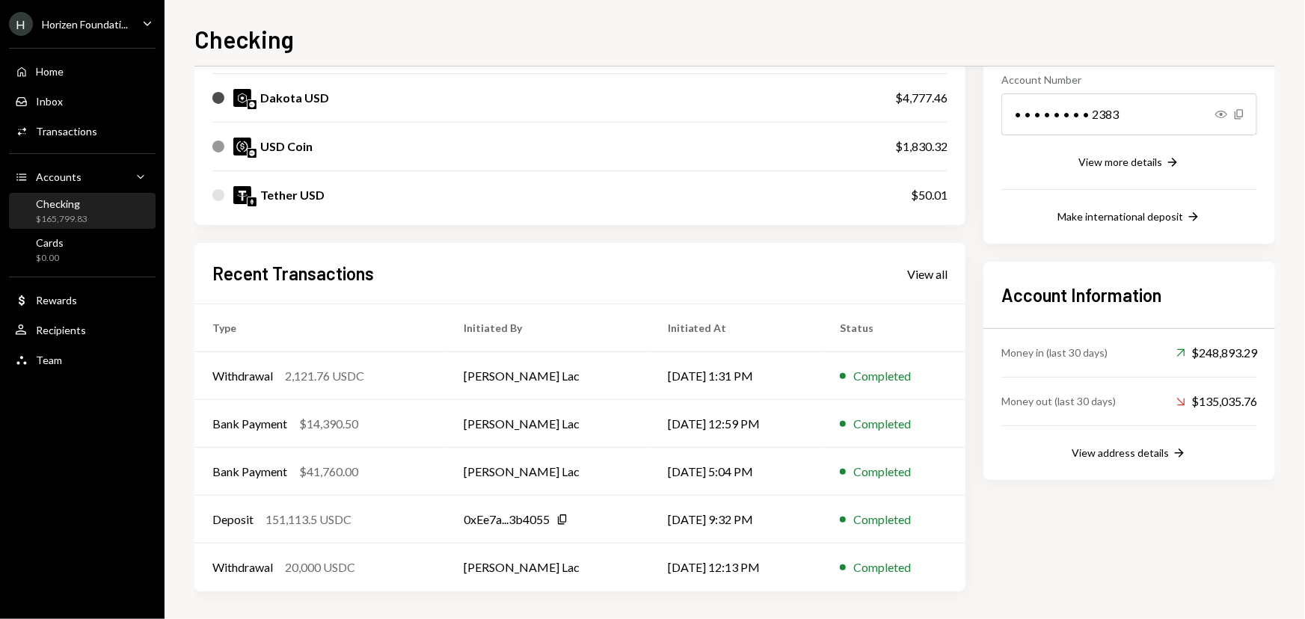
click at [938, 265] on link "View all" at bounding box center [927, 273] width 40 height 16
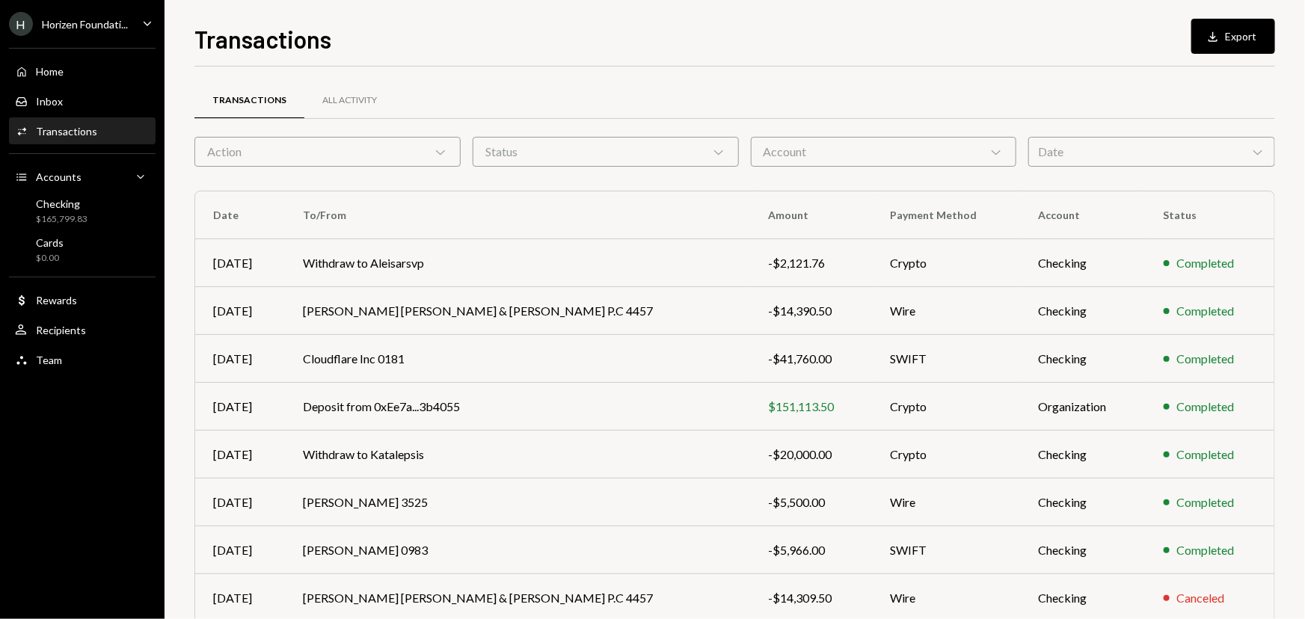
click at [498, 158] on div "Status Chevron Down" at bounding box center [606, 152] width 266 height 30
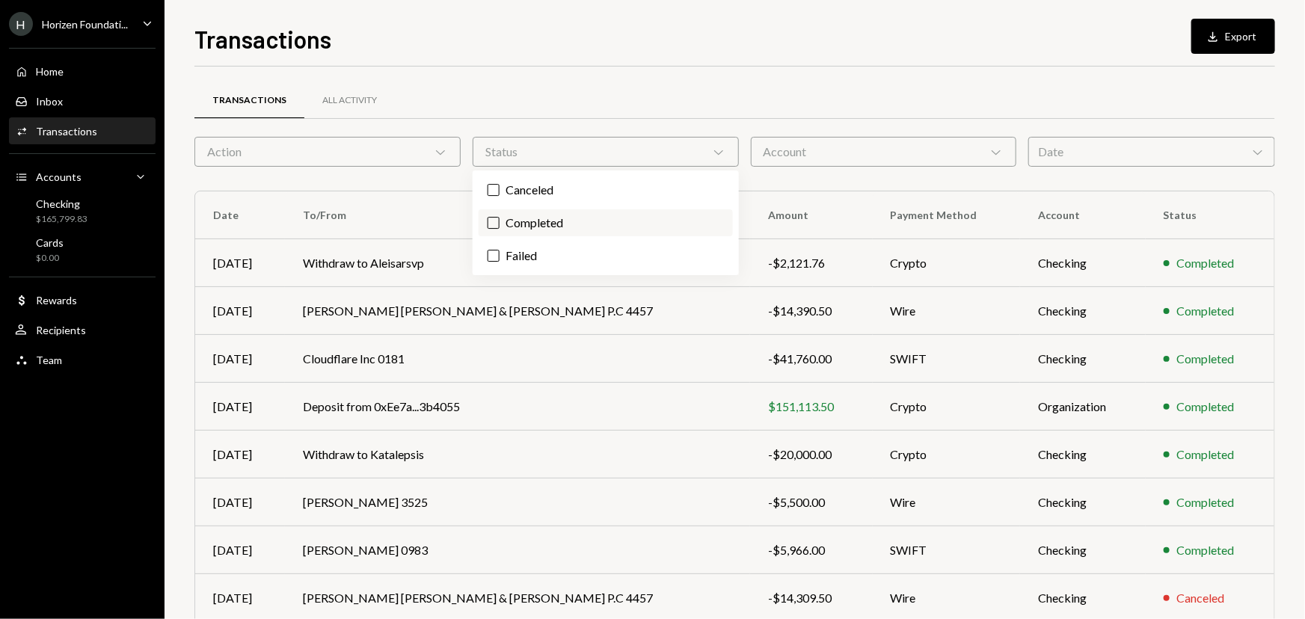
click at [531, 216] on label "Completed" at bounding box center [606, 222] width 254 height 27
click at [500, 217] on button "Completed" at bounding box center [494, 223] width 12 height 12
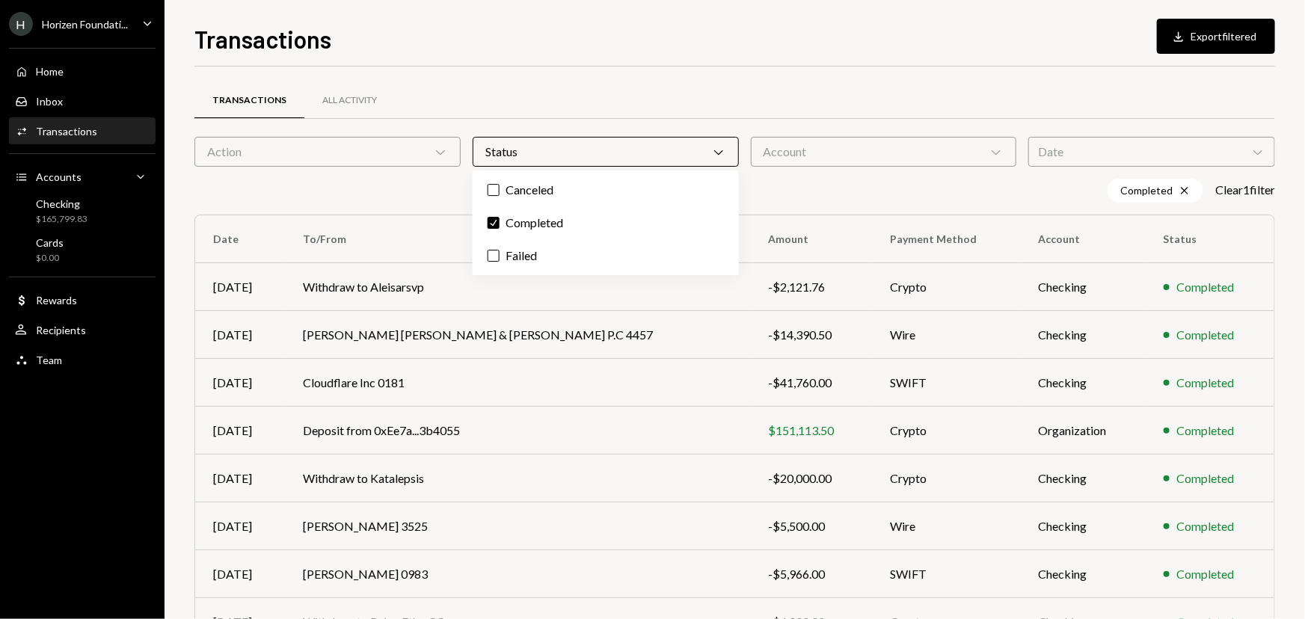
click at [409, 137] on div "Action Chevron Down" at bounding box center [327, 152] width 266 height 30
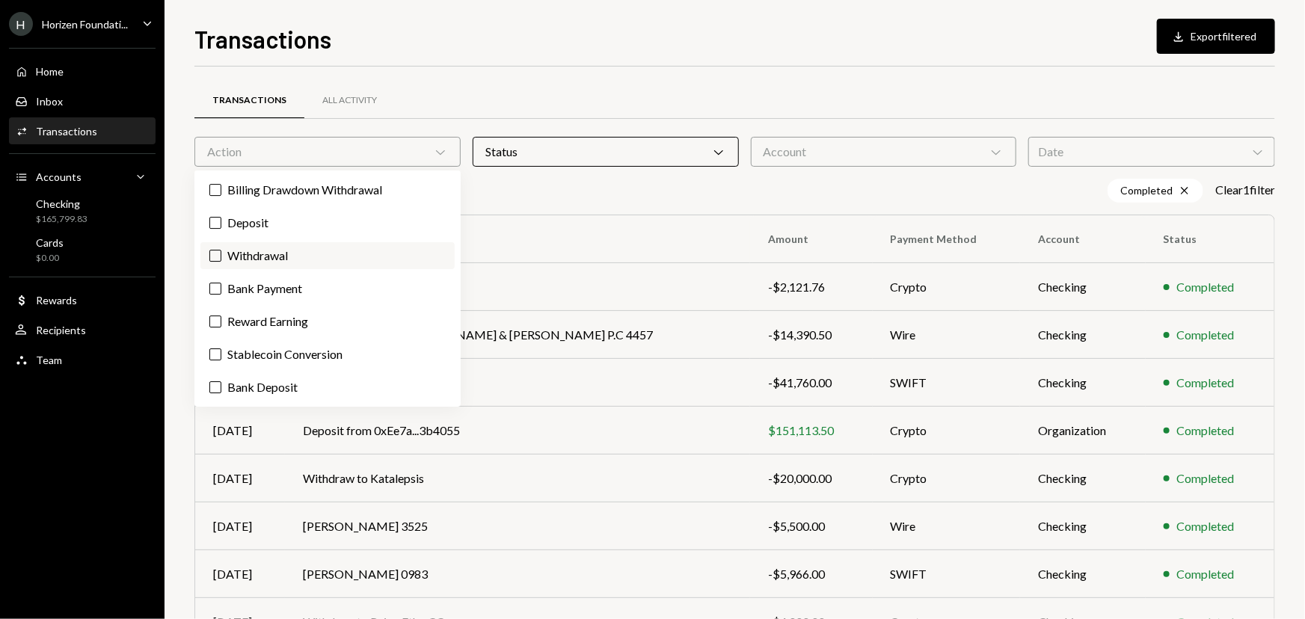
click at [277, 252] on label "Withdrawal" at bounding box center [327, 255] width 254 height 27
click at [221, 252] on button "Withdrawal" at bounding box center [215, 256] width 12 height 12
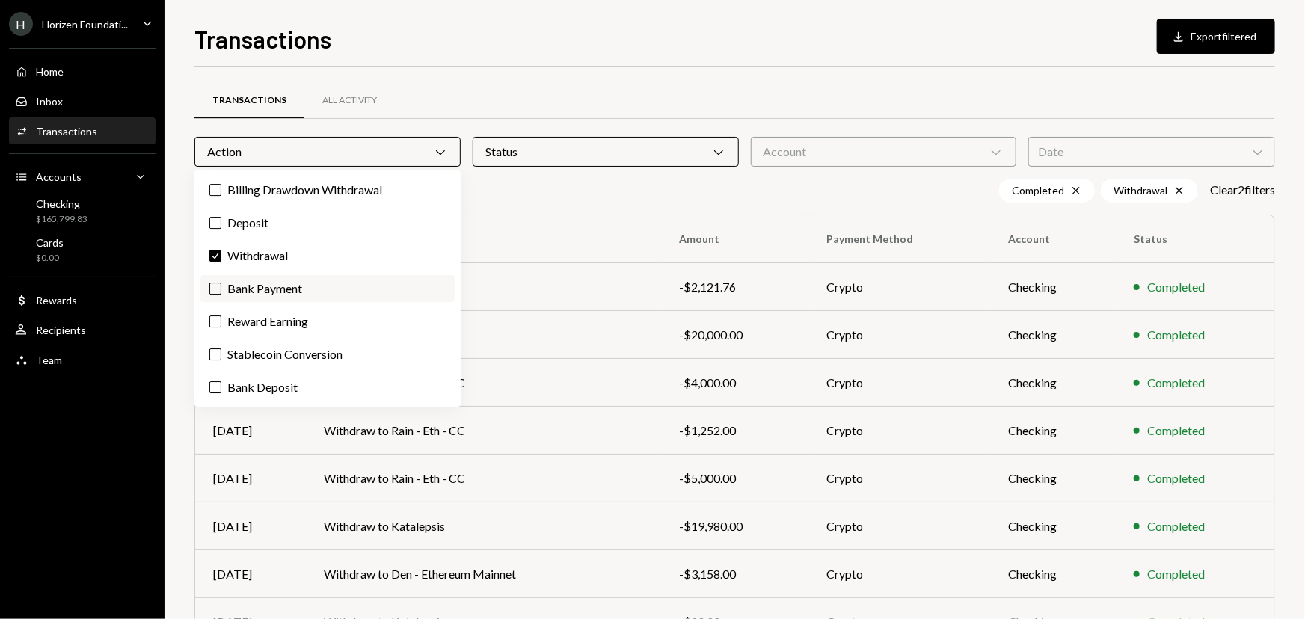
click at [261, 290] on label "Bank Payment" at bounding box center [327, 288] width 254 height 27
click at [221, 290] on button "Bank Payment" at bounding box center [215, 289] width 12 height 12
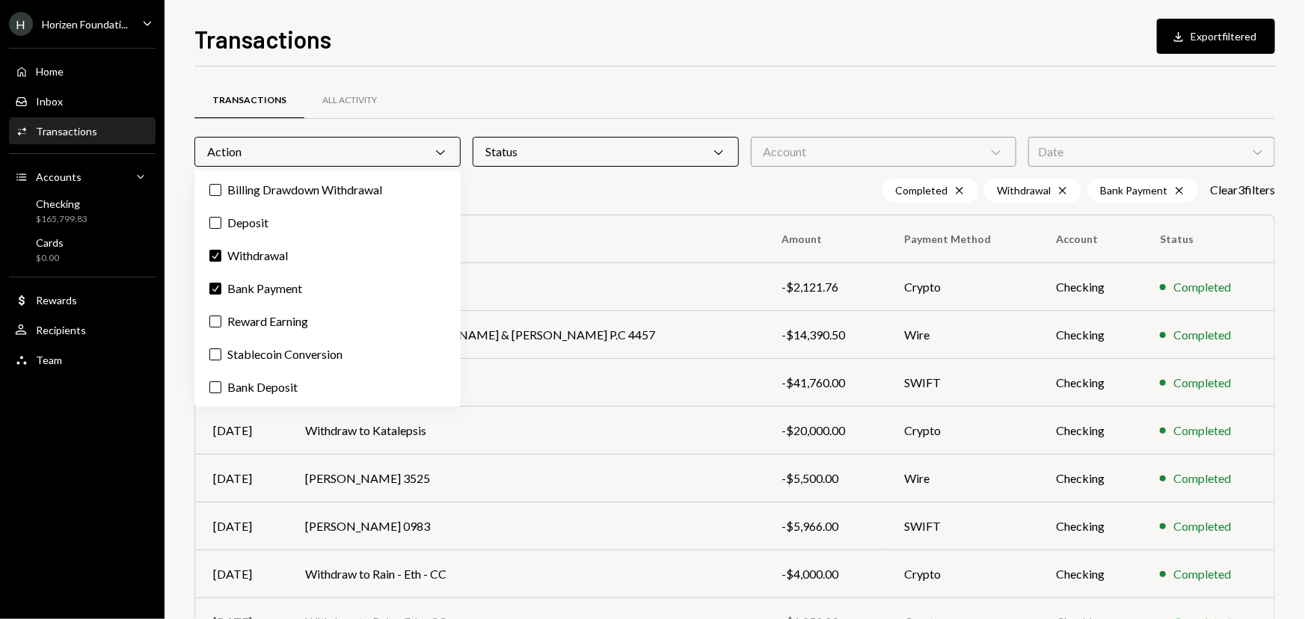
click at [843, 159] on div "Account Chevron Down" at bounding box center [884, 152] width 266 height 30
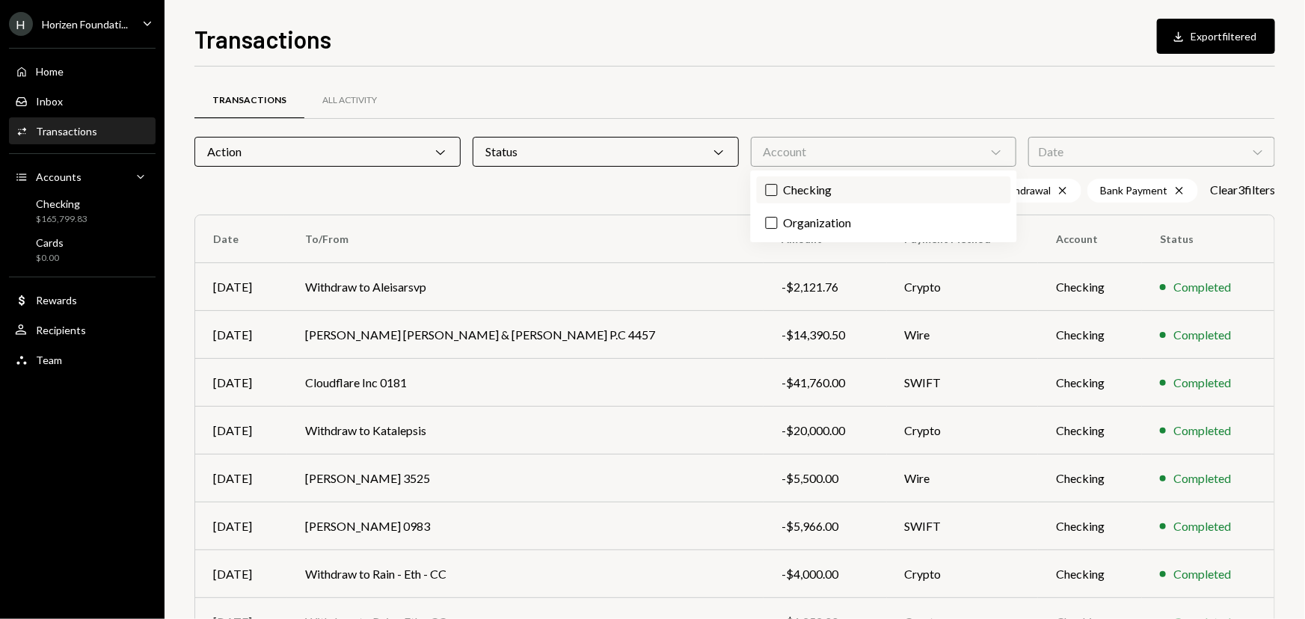
click at [820, 190] on label "Checking" at bounding box center [884, 190] width 254 height 27
click at [778, 190] on button "Checking" at bounding box center [772, 190] width 12 height 12
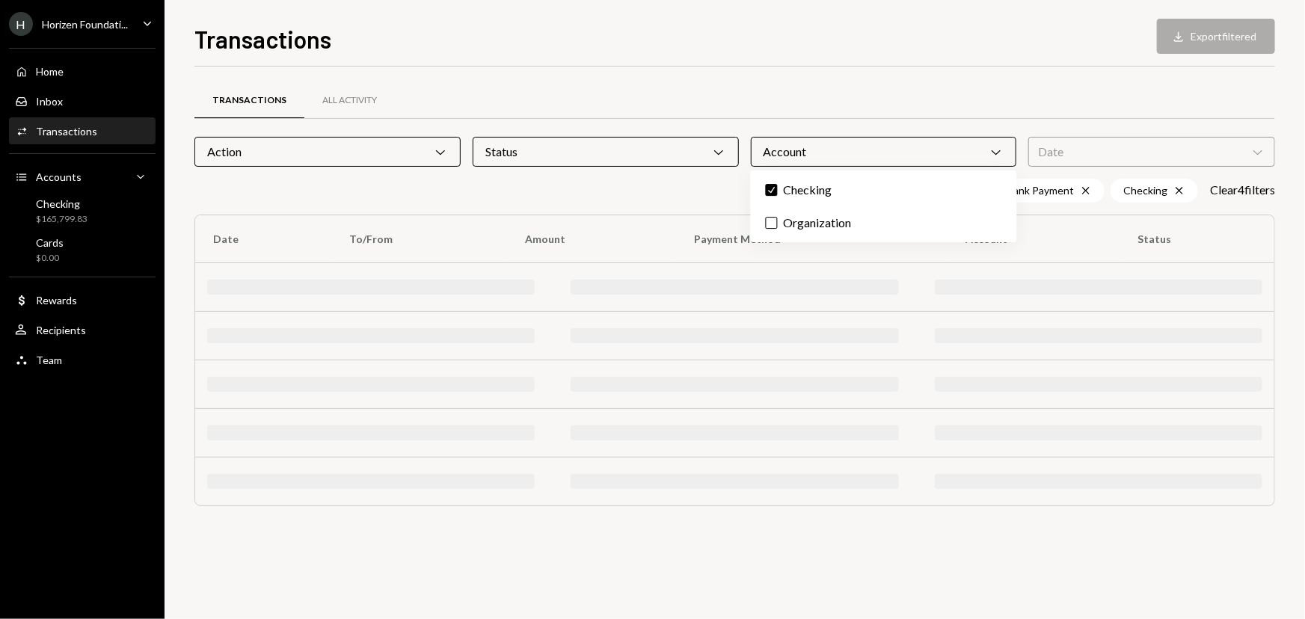
click at [1112, 138] on div "Date Chevron Down" at bounding box center [1151, 152] width 247 height 30
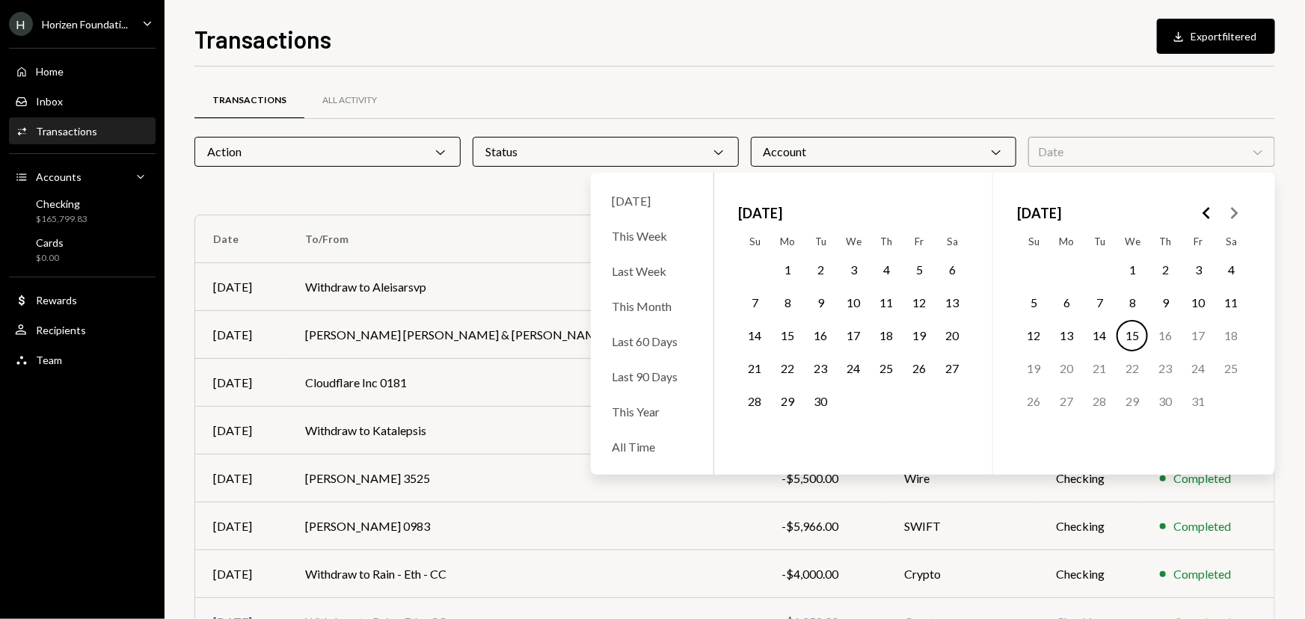
click at [1205, 206] on icon "Go to the Previous Month" at bounding box center [1207, 213] width 18 height 18
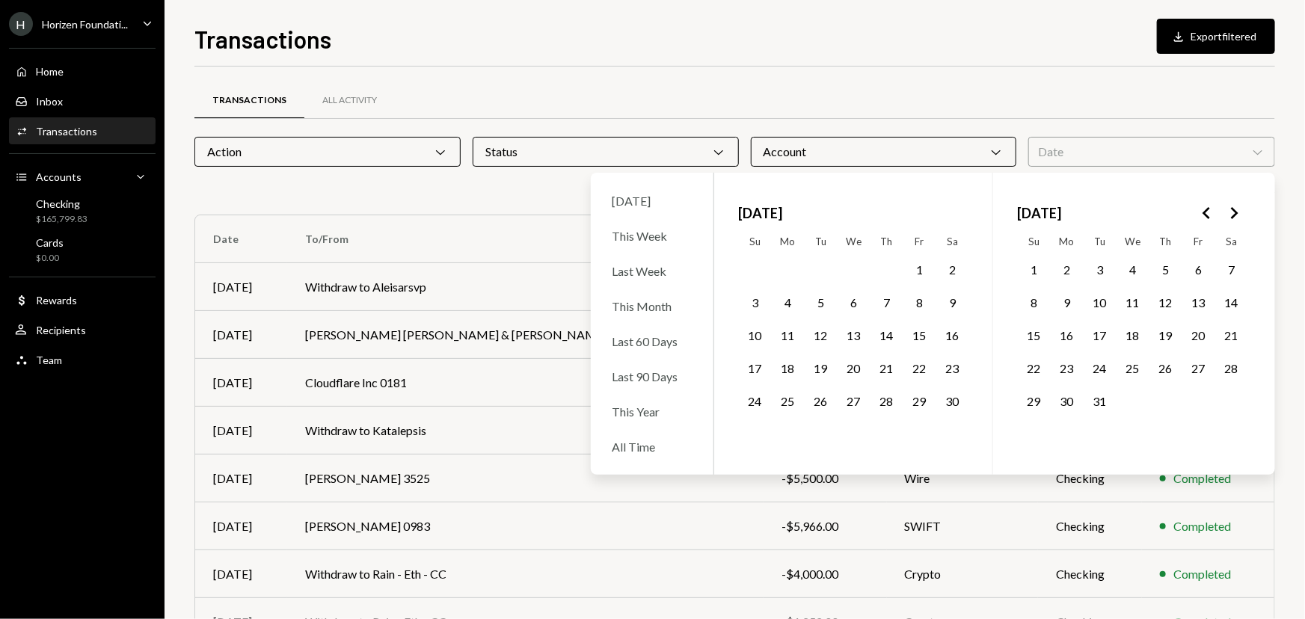
click at [1205, 206] on icon "Go to the Previous Month" at bounding box center [1207, 213] width 18 height 18
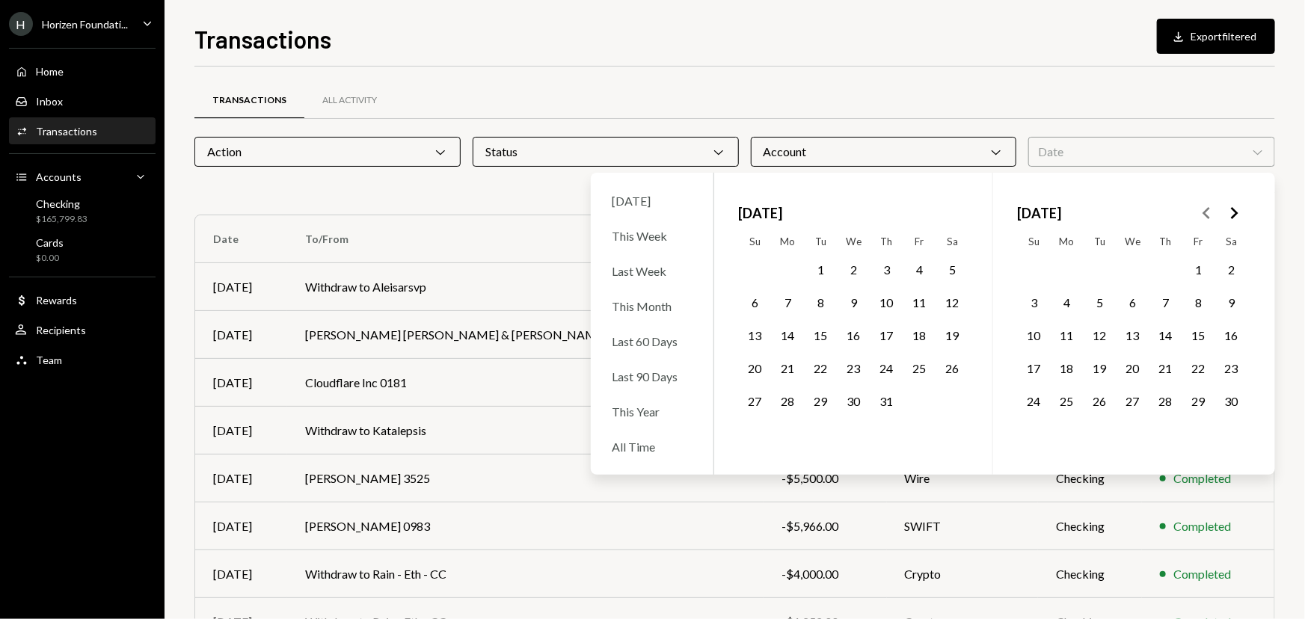
click at [1205, 206] on icon "Go to the Previous Month" at bounding box center [1207, 213] width 18 height 18
click at [819, 268] on button "1" at bounding box center [820, 269] width 31 height 31
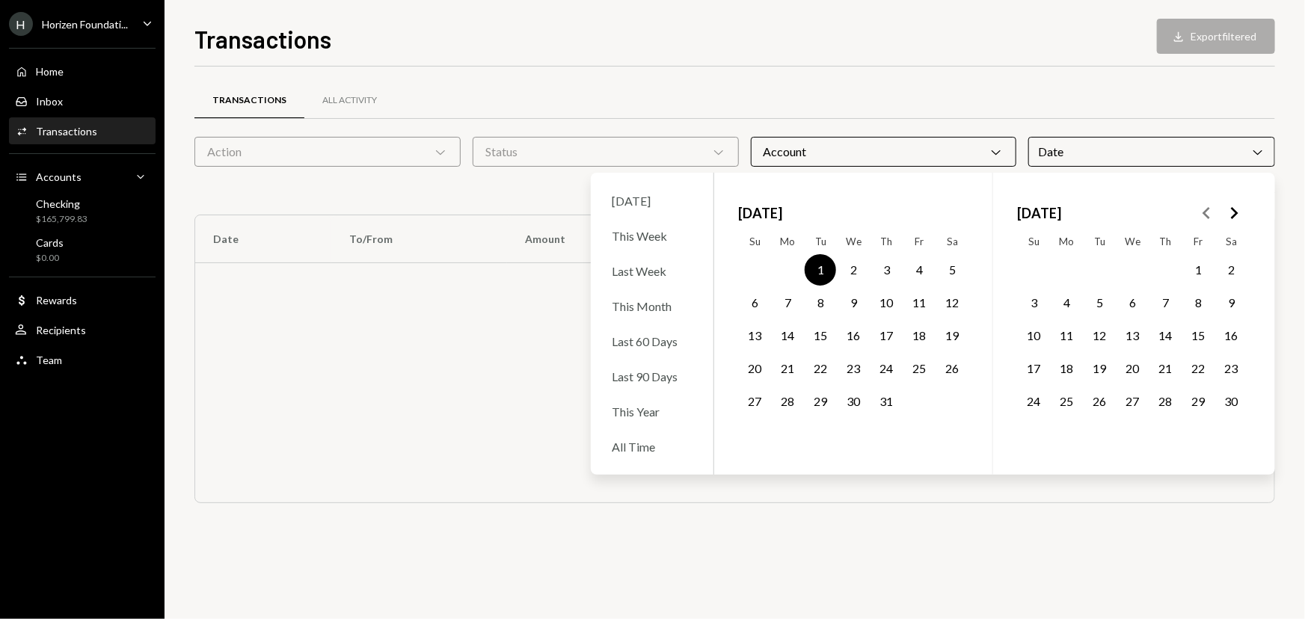
click at [1234, 218] on icon "Go to the Next Month" at bounding box center [1234, 213] width 18 height 18
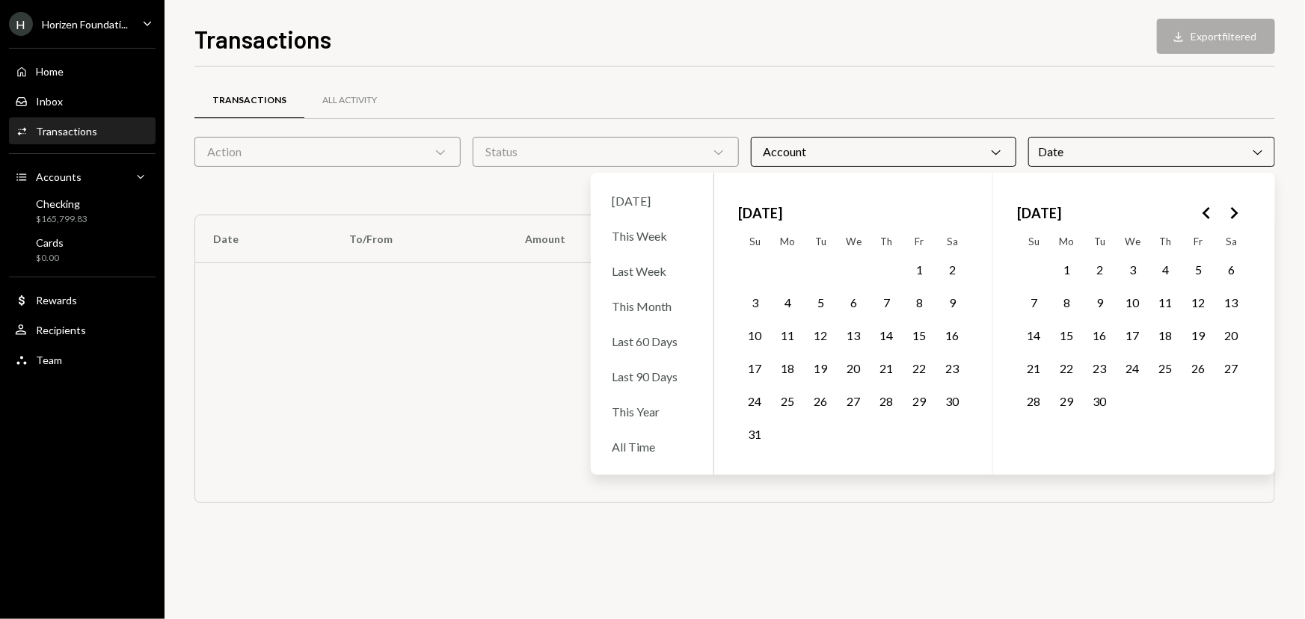
click at [1234, 218] on icon "Go to the Next Month" at bounding box center [1234, 213] width 18 height 18
click at [818, 402] on button "30" at bounding box center [820, 401] width 31 height 31
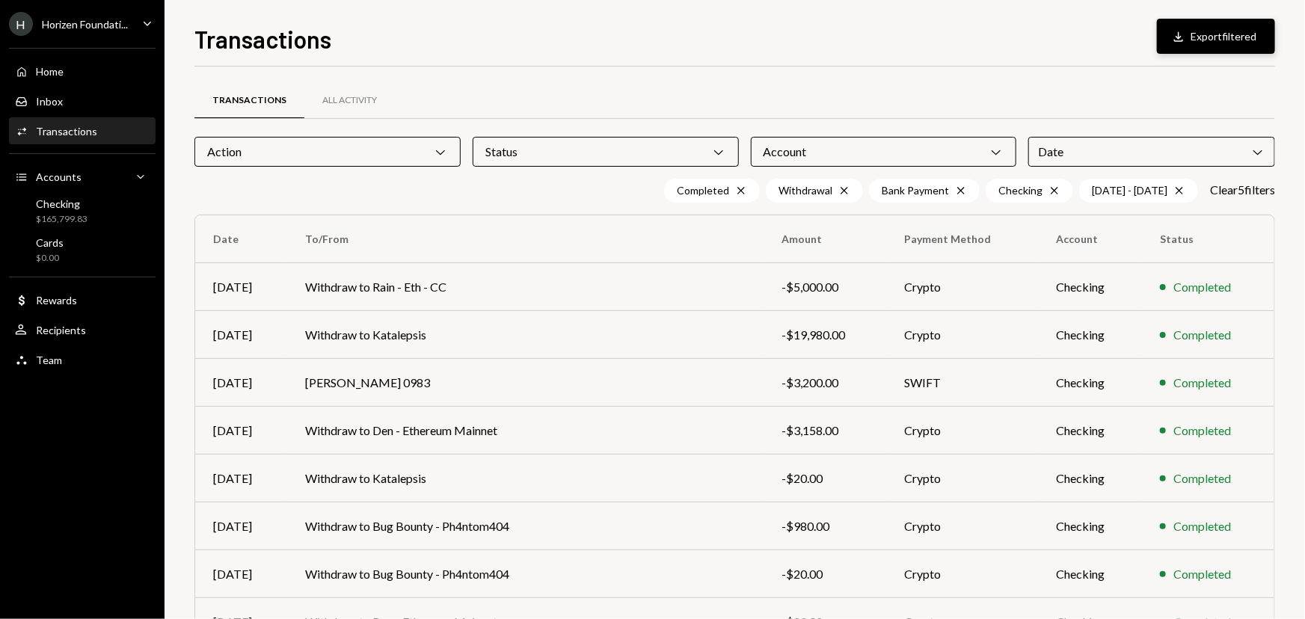
click at [1190, 30] on button "Download Export filtered" at bounding box center [1216, 36] width 118 height 35
